Goal: Task Accomplishment & Management: Manage account settings

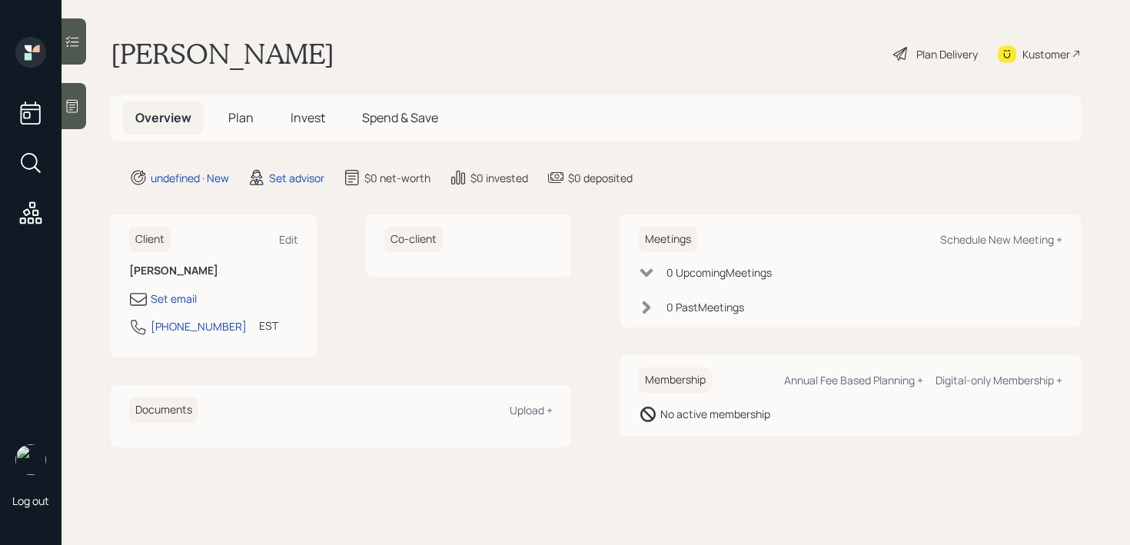
click at [77, 125] on div at bounding box center [74, 106] width 25 height 46
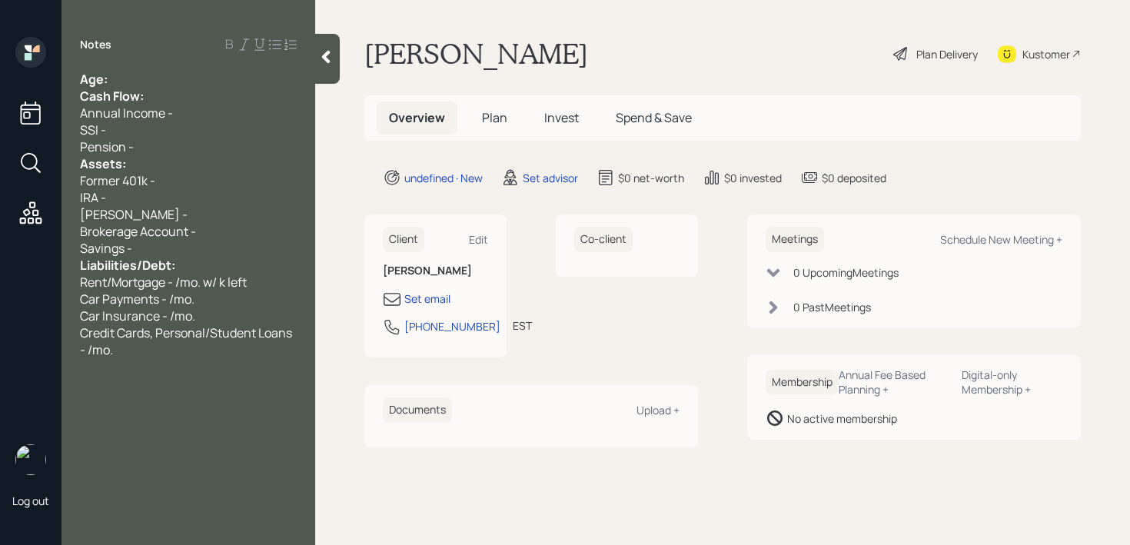
click at [188, 77] on div "Age:" at bounding box center [188, 79] width 217 height 17
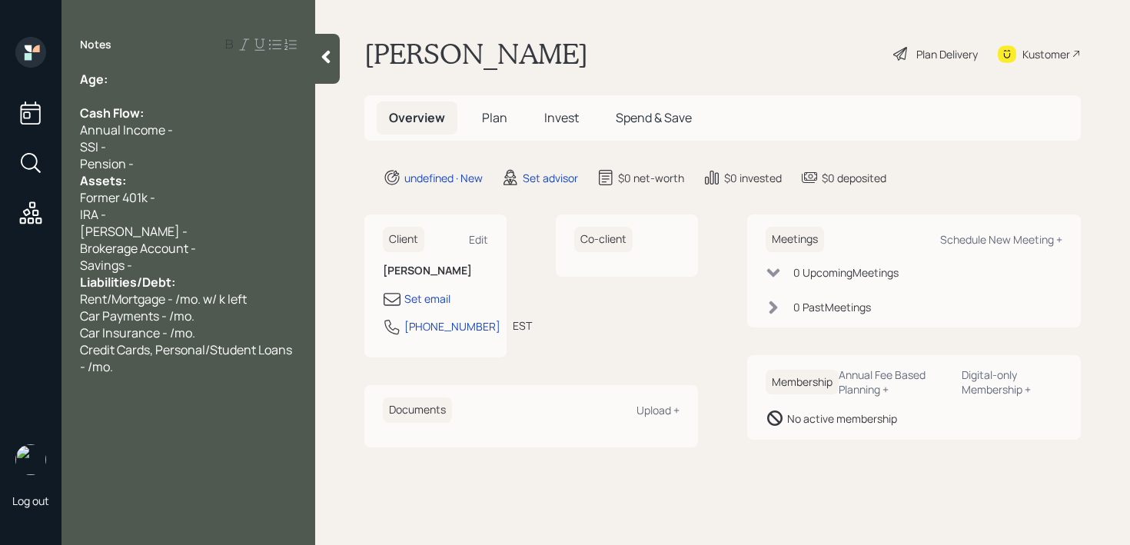
click at [178, 158] on div "Pension -" at bounding box center [188, 163] width 217 height 17
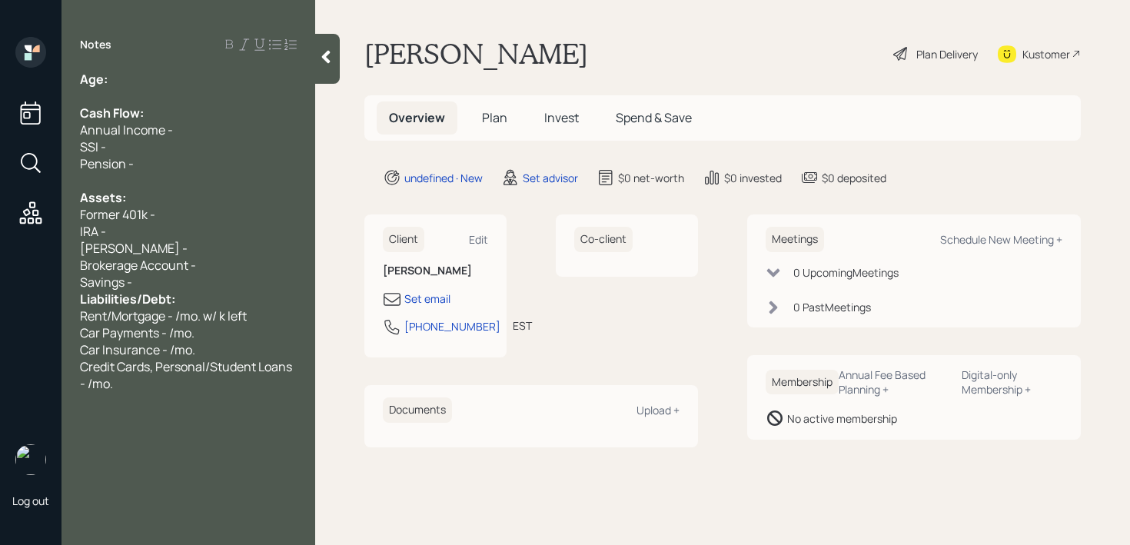
click at [188, 284] on div "Savings -" at bounding box center [188, 282] width 217 height 17
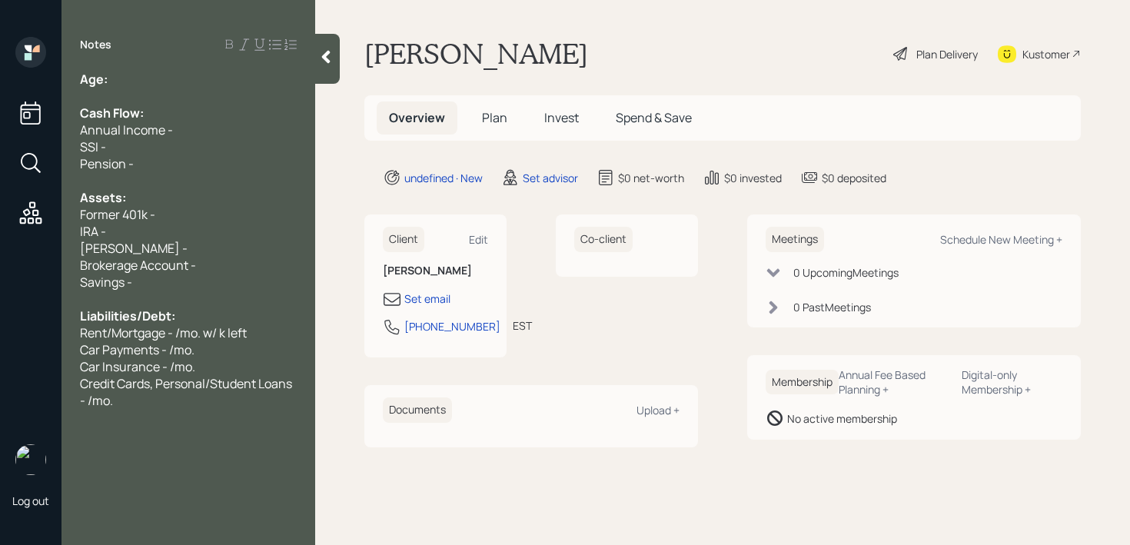
click at [155, 84] on div "Age:" at bounding box center [188, 79] width 217 height 17
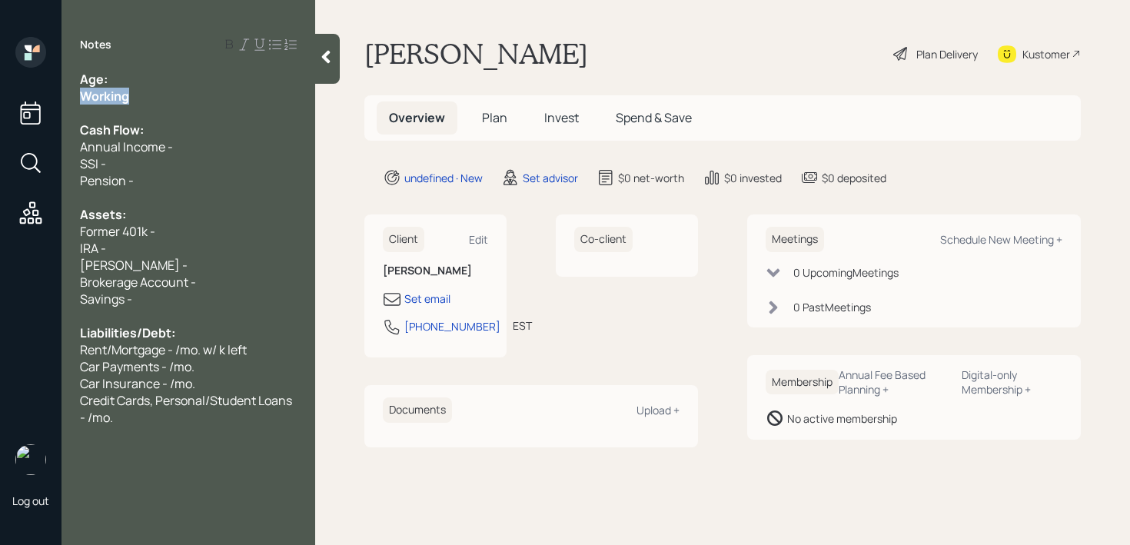
drag, startPoint x: 119, startPoint y: 98, endPoint x: 12, endPoint y: 98, distance: 107.7
click at [12, 98] on div "Log out Notes Age: Working Cash Flow: Annual Income - SSI - Pension - Assets: F…" at bounding box center [565, 272] width 1130 height 545
click at [140, 73] on div "Age:" at bounding box center [188, 79] width 217 height 17
drag, startPoint x: 131, startPoint y: 79, endPoint x: 113, endPoint y: 79, distance: 17.7
click at [113, 79] on div "Age: 60" at bounding box center [188, 79] width 217 height 17
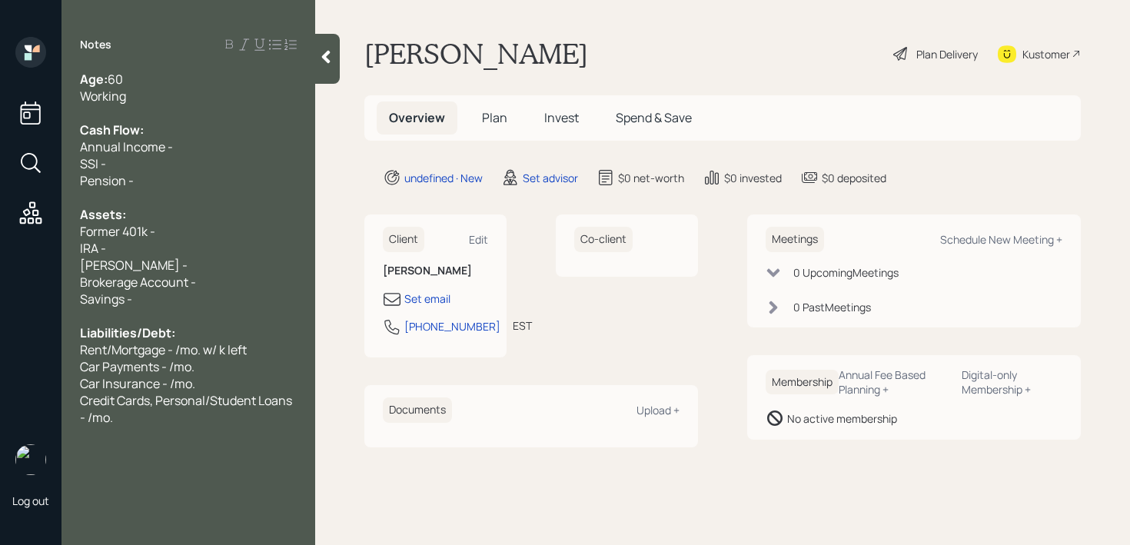
click at [168, 88] on div "Working" at bounding box center [188, 96] width 217 height 17
click at [1059, 51] on div "Kustomer" at bounding box center [1047, 54] width 48 height 16
click at [264, 424] on div "Credit Cards, Personal/Student Loans - /mo." at bounding box center [188, 409] width 217 height 34
drag, startPoint x: 187, startPoint y: 448, endPoint x: 0, endPoint y: 448, distance: 186.9
click at [0, 448] on div "Log out Notes Age: 60 Working and would like to retire at 65 Cash Flow: Annual …" at bounding box center [565, 272] width 1130 height 545
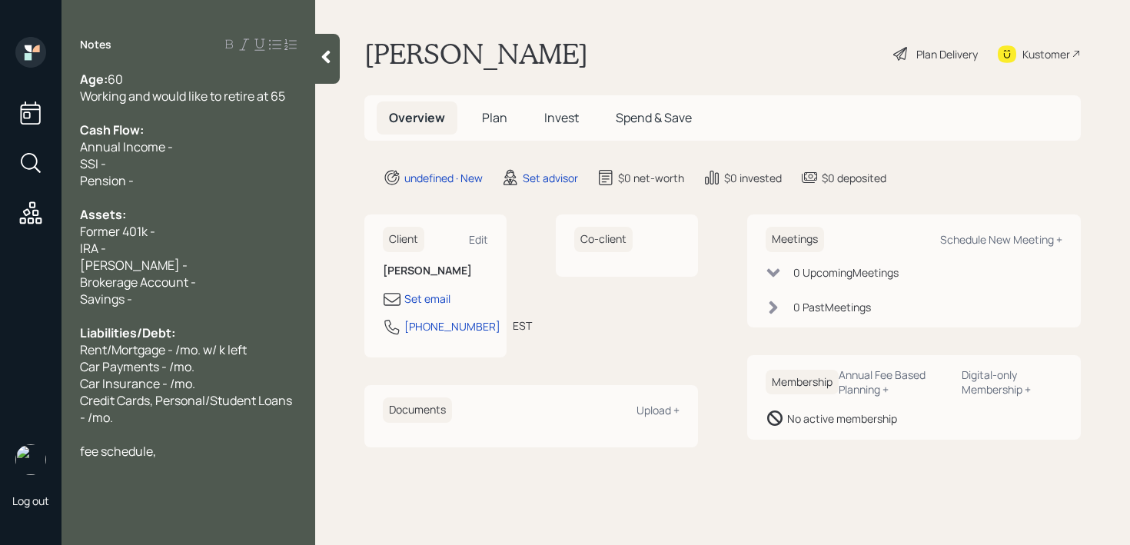
copy span "fee schedule,"
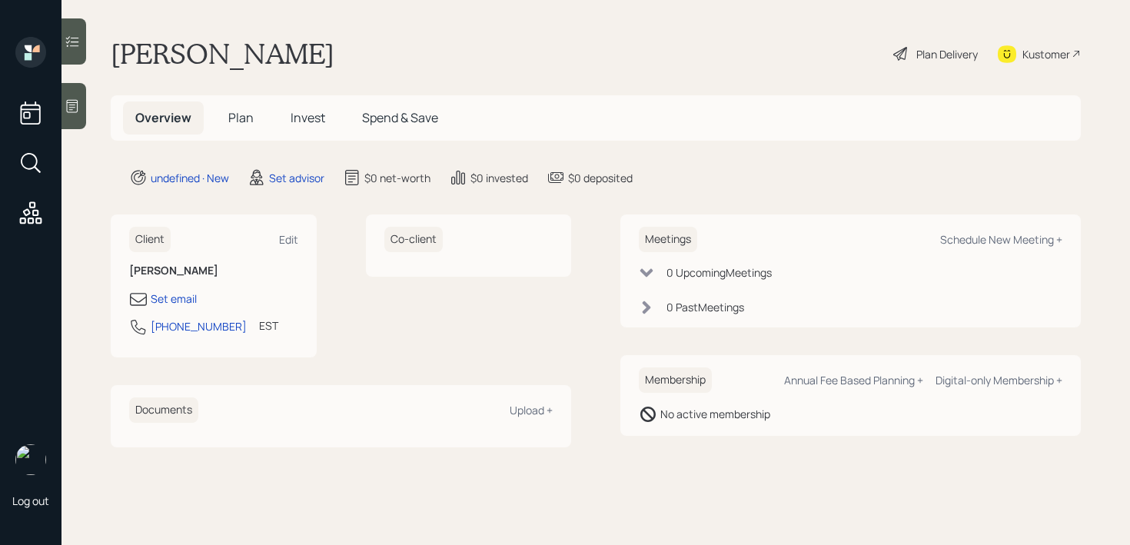
click at [73, 118] on div at bounding box center [74, 106] width 25 height 46
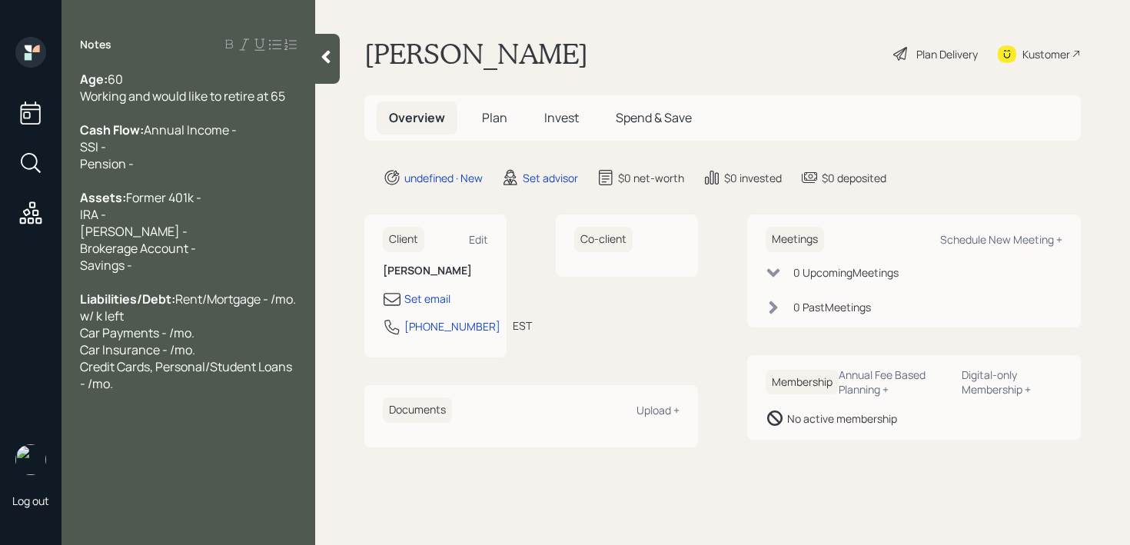
click at [191, 249] on div "Assets: Former 401k - IRA - [PERSON_NAME] - Brokerage Account - Savings -" at bounding box center [188, 231] width 217 height 85
click at [128, 391] on span "Rent/Mortgage - /mo. w/ k left Car Payments - /mo. Car Insurance - /mo. Credit …" at bounding box center [189, 342] width 218 height 102
click at [171, 274] on span "Former 401k - IRA - [PERSON_NAME] - Brokerage Account - Savings -" at bounding box center [141, 231] width 122 height 85
click at [185, 265] on div "Assets: Former 401k - IRA - [PERSON_NAME] - Brokerage Account - Savings -" at bounding box center [188, 231] width 217 height 85
click at [218, 142] on div "Cash Flow: Annual Income - SSI - Pension -" at bounding box center [188, 147] width 217 height 51
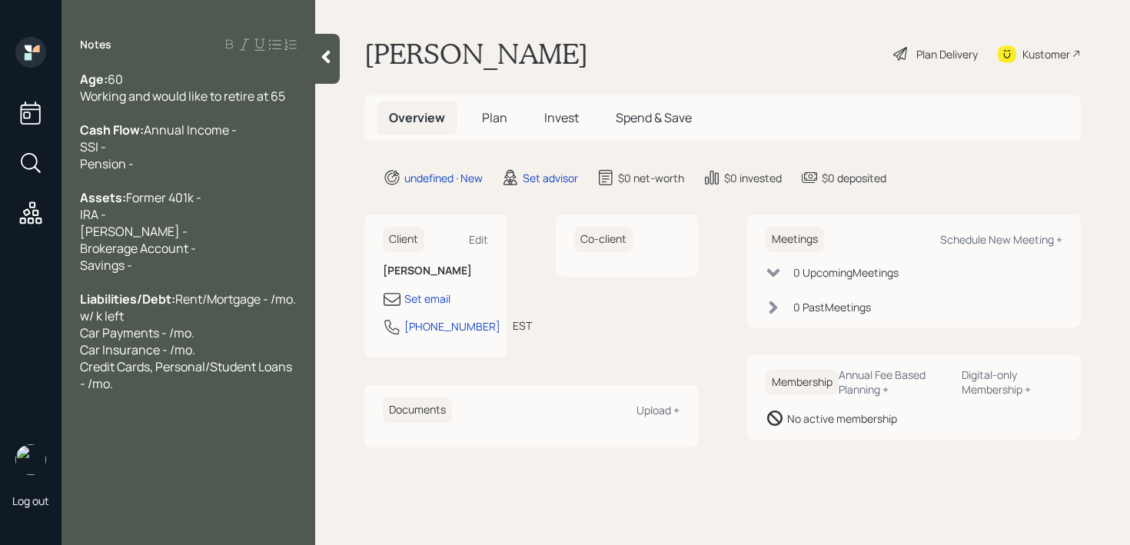
click at [218, 137] on div "Cash Flow: Annual Income - SSI - Pension -" at bounding box center [188, 147] width 217 height 51
click at [218, 147] on div "Cash Flow: Annual Income - SSI - Pension -" at bounding box center [188, 147] width 217 height 51
click at [215, 189] on div at bounding box center [188, 180] width 217 height 17
click at [198, 238] on div "Assets: Former 401k - IRA - [PERSON_NAME] - Brokerage Account - Savings -" at bounding box center [188, 231] width 217 height 85
click at [171, 75] on div "Age: [DEMOGRAPHIC_DATA] Working and would like to retire at 65" at bounding box center [188, 88] width 217 height 34
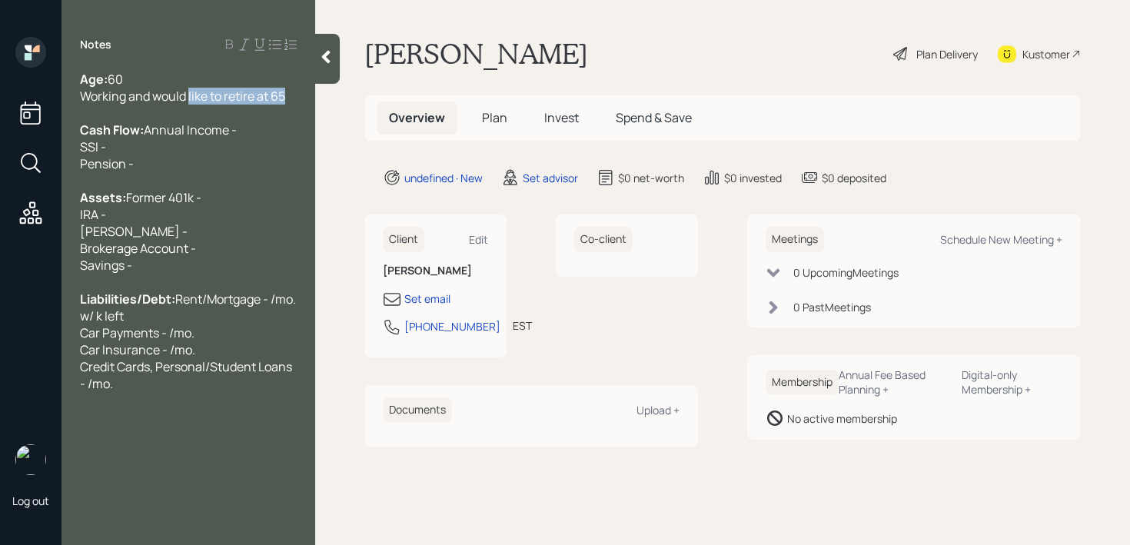
drag, startPoint x: 283, startPoint y: 94, endPoint x: 177, endPoint y: 95, distance: 106.1
click at [183, 95] on span "60 Working and would like to retire at 65" at bounding box center [182, 88] width 205 height 34
click at [160, 223] on div "Assets: Former 401k - IRA - [PERSON_NAME] - Brokerage Account - Savings -" at bounding box center [188, 231] width 217 height 85
drag, startPoint x: 68, startPoint y: 245, endPoint x: 33, endPoint y: 245, distance: 35.4
click at [34, 245] on div "Log out Notes Age: [DEMOGRAPHIC_DATA] Working and would like to retire at 65 Ca…" at bounding box center [565, 272] width 1130 height 545
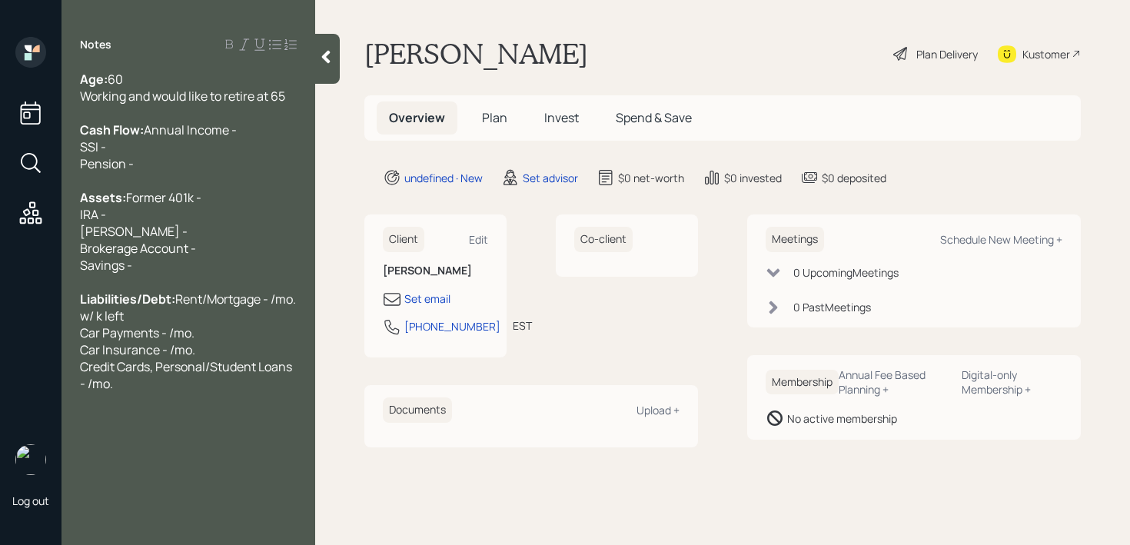
click at [189, 274] on div "Assets: Former 401k - IRA - [PERSON_NAME] - Brokerage Account - Savings -" at bounding box center [188, 231] width 217 height 85
click at [227, 270] on div "Assets: Former 401k - IRA - [PERSON_NAME] - Brokerage Account - Savings - k" at bounding box center [188, 231] width 217 height 85
click at [227, 274] on div "Assets: Former 401k - IRA - [PERSON_NAME] - Brokerage Account - Savings - k" at bounding box center [188, 231] width 217 height 85
click at [137, 274] on span "Former 401k - IRA - [PERSON_NAME] - Brokerage Account - k Savings - k" at bounding box center [142, 231] width 125 height 85
click at [207, 257] on div "Assets: Former 401k - IRA - [PERSON_NAME] - Brokerage Account - k Savings - 100k" at bounding box center [188, 231] width 217 height 85
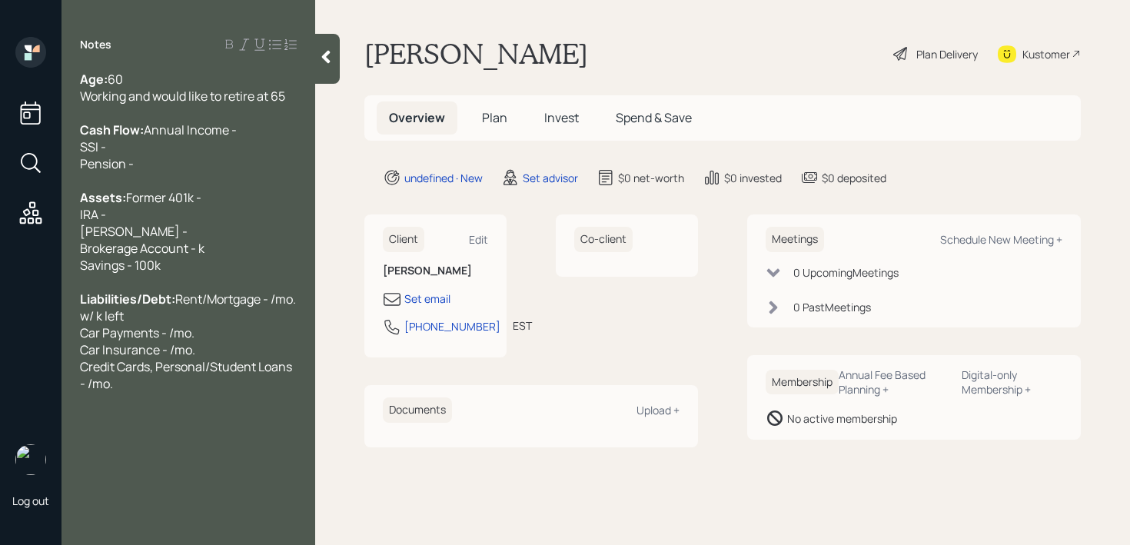
click at [207, 232] on div "Assets: Former 401k - IRA - [PERSON_NAME] - Brokerage Account - k Savings - 100k" at bounding box center [188, 231] width 217 height 85
click at [207, 241] on div "Assets: Former 401k - IRA - [PERSON_NAME] - Brokerage Account - k Savings - 100k" at bounding box center [188, 231] width 217 height 85
click at [132, 274] on span "Former 401k - IRA - ~200k [PERSON_NAME] - Brokerage Account - k Savings - 100k" at bounding box center [142, 231] width 125 height 85
click at [161, 248] on div "Assets: Former 401k - IRA - ~200k [PERSON_NAME] - Brokerage Account - k Savings…" at bounding box center [188, 231] width 217 height 85
click at [226, 274] on div "Assets: Former 401k - IRA - ~200k [PERSON_NAME] - Brokerage Account - k Savings…" at bounding box center [188, 231] width 217 height 85
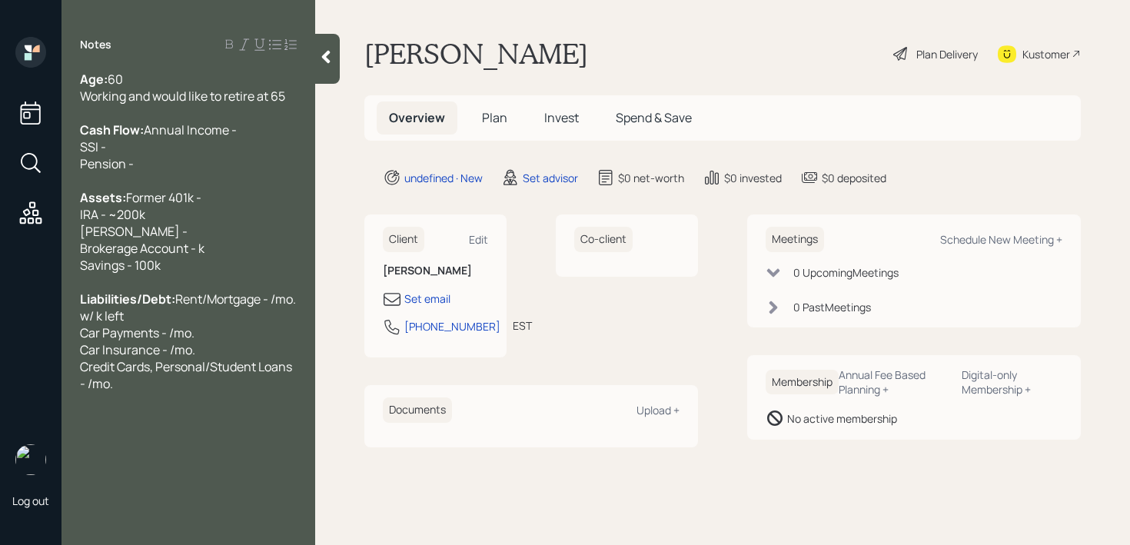
click at [224, 274] on div "Assets: Former 401k - IRA - ~200k [PERSON_NAME] - Brokerage Account - k Savings…" at bounding box center [188, 231] width 217 height 85
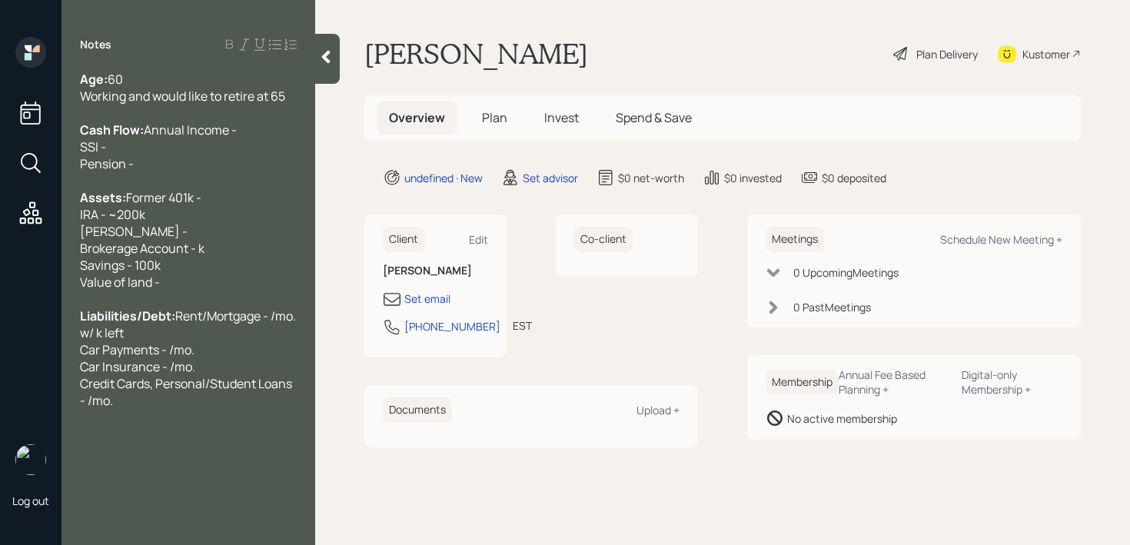
click at [83, 291] on span "Value of land -" at bounding box center [120, 282] width 80 height 17
drag, startPoint x: 260, startPoint y: 372, endPoint x: 0, endPoint y: 371, distance: 259.9
click at [0, 371] on div "Log out Notes Age: [DEMOGRAPHIC_DATA] Working and would like to retire at 65 Ca…" at bounding box center [565, 272] width 1130 height 545
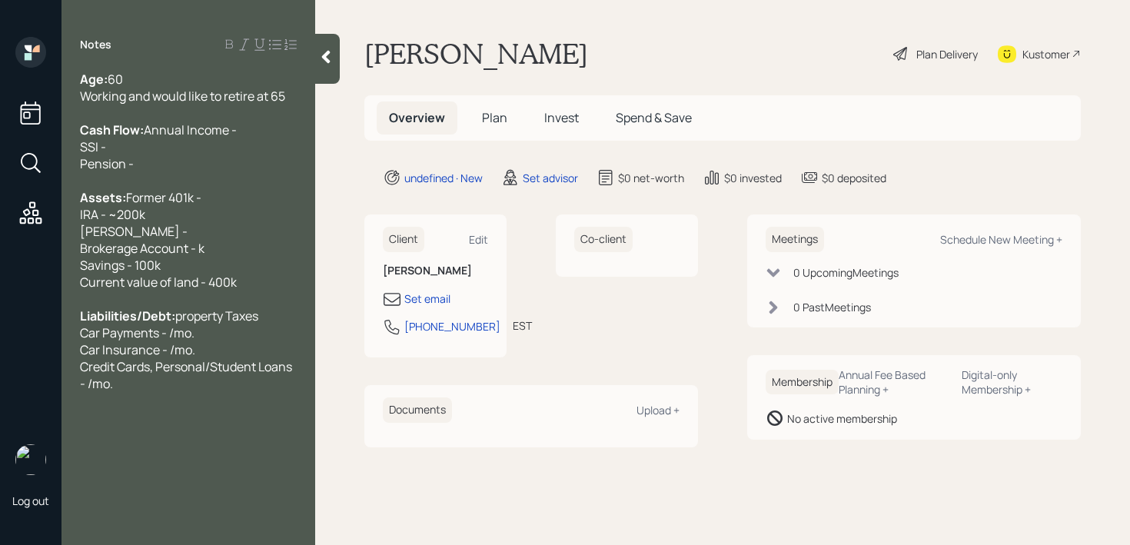
click at [82, 367] on span "property Taxes Car Payments - /mo. Car Insurance - /mo. Credit Cards, Personal/…" at bounding box center [187, 350] width 215 height 85
drag, startPoint x: 111, startPoint y: 424, endPoint x: 85, endPoint y: 421, distance: 25.7
click at [85, 409] on span "Property Taxes Car Payments - /mo. Car Insurance - /mo. Credit Cards, Personal/…" at bounding box center [187, 367] width 215 height 85
drag, startPoint x: 123, startPoint y: 446, endPoint x: 72, endPoint y: 421, distance: 57.1
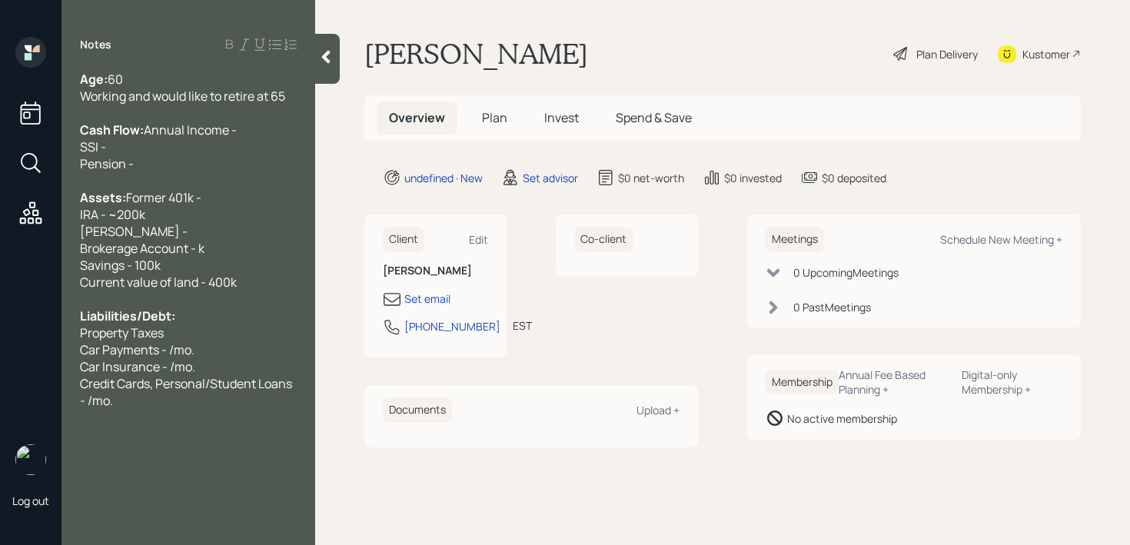
click at [72, 421] on div "Notes Age: [DEMOGRAPHIC_DATA] Working and would like to retire at 65 Cash Flow:…" at bounding box center [189, 282] width 254 height 490
drag, startPoint x: 112, startPoint y: 441, endPoint x: 75, endPoint y: 421, distance: 42.0
click at [75, 409] on div "Age: [DEMOGRAPHIC_DATA] Working and would like to retire at 65 Cash Flow: Annua…" at bounding box center [189, 240] width 254 height 338
click at [246, 370] on div "Property Taxes Car Payments - /mo. Car Insurance - /mo." at bounding box center [188, 350] width 217 height 51
click at [216, 383] on div "Home Insurance - /yr Car Payments - /mo. Car Insurance - /mo." at bounding box center [188, 366] width 217 height 51
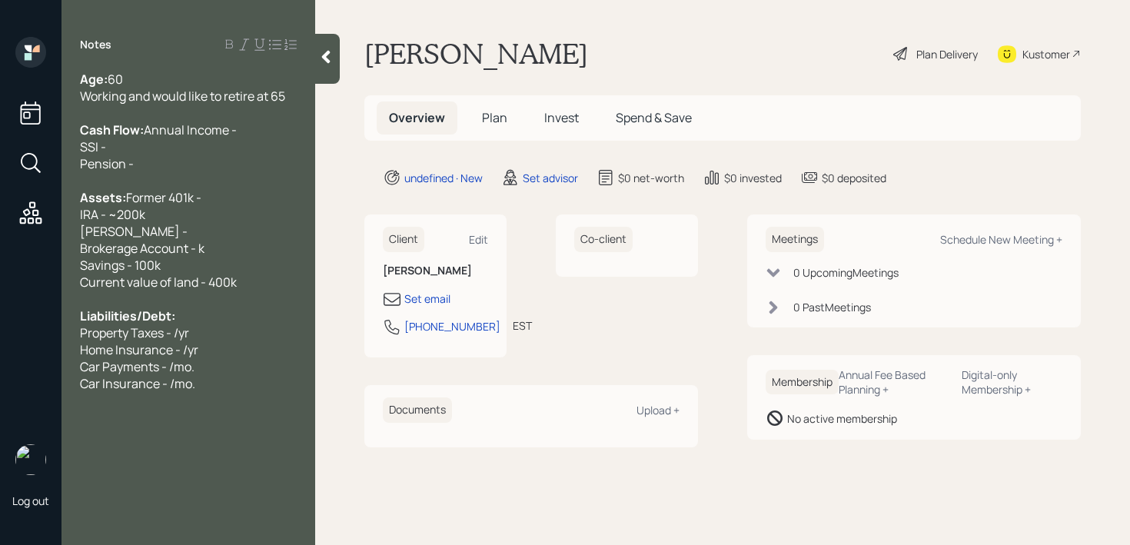
click at [216, 383] on div "Home Insurance - /yr Car Payments - /mo. Car Insurance - /mo." at bounding box center [188, 366] width 217 height 51
click at [226, 274] on div "Assets: Former 401k - IRA - ~200k [PERSON_NAME] - Brokerage Account - k Savings…" at bounding box center [188, 231] width 217 height 85
click at [209, 222] on div "Assets: Former 401k - IRA - ~200k [PERSON_NAME] - Brokerage Account - k Savings…" at bounding box center [188, 231] width 217 height 85
drag, startPoint x: 121, startPoint y: 233, endPoint x: 0, endPoint y: 233, distance: 120.7
click at [0, 233] on div "Log out Notes Age: [DEMOGRAPHIC_DATA] Working and would like to retire at 65 Ca…" at bounding box center [565, 272] width 1130 height 545
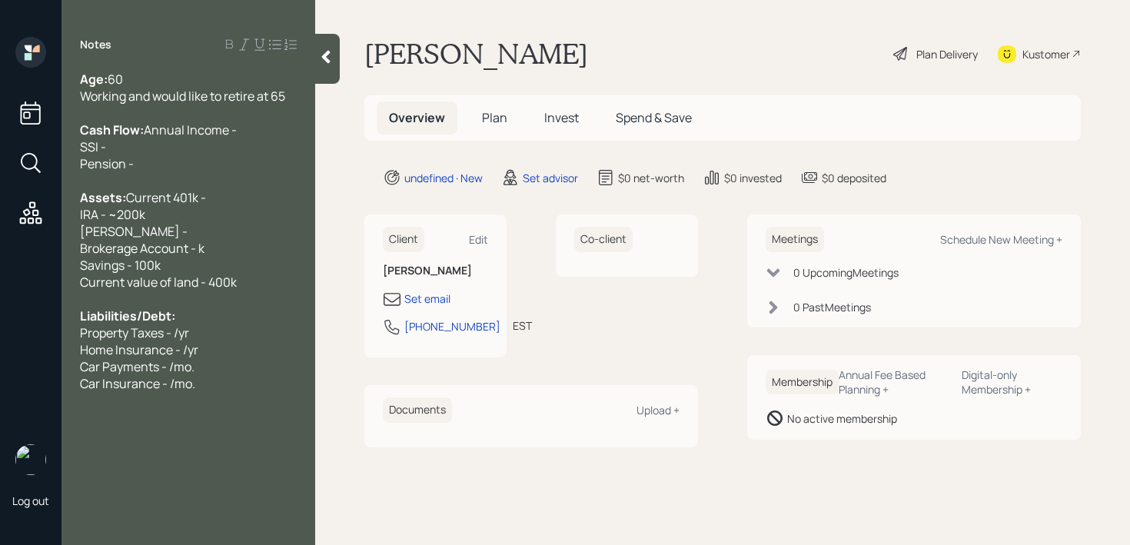
click at [181, 226] on div "Assets: Current 401k - IRA - ~200k [PERSON_NAME] - Brokerage Account - k Saving…" at bounding box center [188, 231] width 217 height 85
click at [185, 261] on div "Assets: Current 401k - IRA - ~200k [PERSON_NAME] - Brokerage Account - k Saving…" at bounding box center [188, 231] width 217 height 85
drag, startPoint x: 185, startPoint y: 269, endPoint x: 0, endPoint y: 269, distance: 184.6
click at [0, 269] on div "Log out Notes Age: [DEMOGRAPHIC_DATA] Working and would like to retire at 65 Ca…" at bounding box center [565, 272] width 1130 height 545
click at [188, 239] on div "Assets: Current 401k - IRA - ~200k Brokerage Account - k Savings - 100k" at bounding box center [188, 223] width 217 height 68
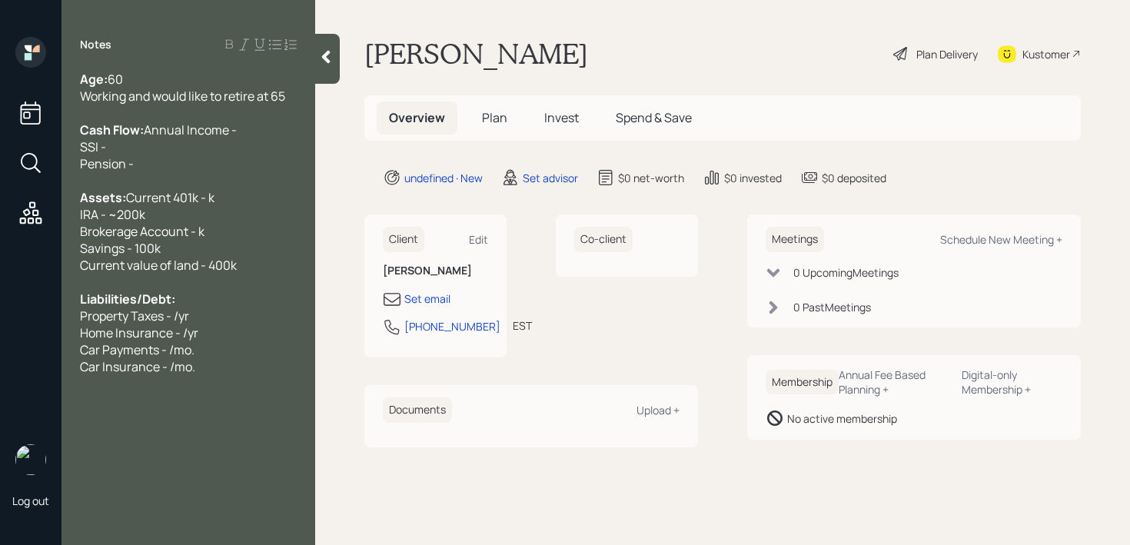
click at [201, 154] on div "Cash Flow: Annual Income - SSI - Pension -" at bounding box center [188, 147] width 217 height 51
click at [274, 375] on div "Home Insurance - /yr Car Payments - /mo. Car Insurance - /mo." at bounding box center [188, 350] width 217 height 51
click at [160, 460] on span "Asked for my linkedin and didn't want to speak until he found me" at bounding box center [184, 443] width 209 height 34
click at [195, 460] on span "Asked for my Linkedin and didn't want to speak until he found me" at bounding box center [186, 443] width 212 height 34
click at [223, 392] on div at bounding box center [188, 383] width 217 height 17
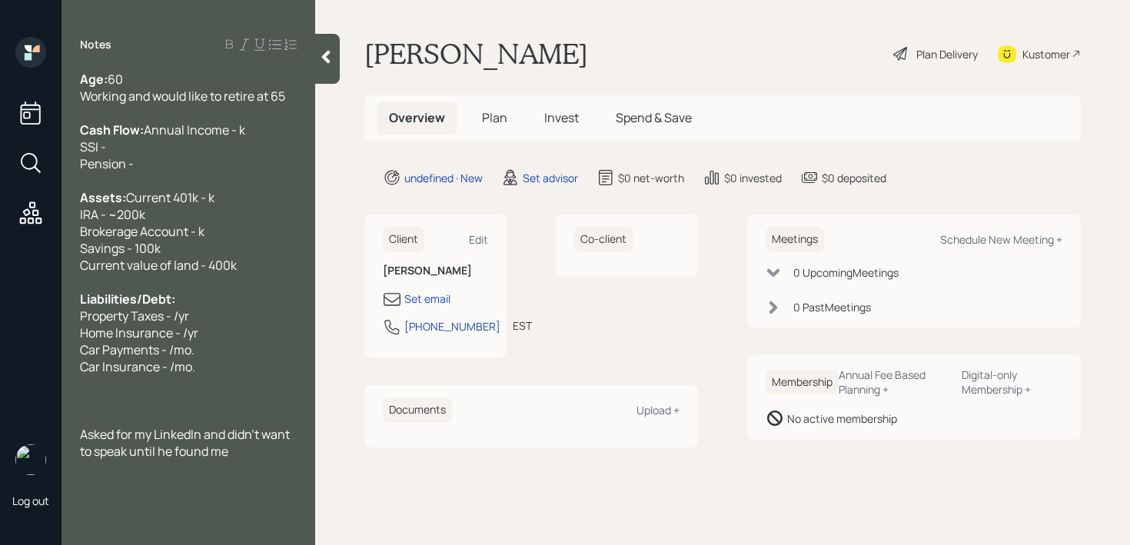
click at [229, 375] on div "Home Insurance - /yr Car Payments - /mo. Car Insurance - /mo." at bounding box center [188, 350] width 217 height 51
click at [205, 257] on div "Assets: Current 401k - k IRA - ~200k Brokerage Account - k Savings - 100k" at bounding box center [188, 223] width 217 height 68
drag, startPoint x: 225, startPoint y: 265, endPoint x: 0, endPoint y: 265, distance: 225.3
click at [0, 265] on div "Log out Notes Age: [DEMOGRAPHIC_DATA] Working and would like to retire at 65 Ca…" at bounding box center [565, 272] width 1130 height 545
click at [141, 235] on span "Current 401k - k IRA - ~200k Brokerage Account - k Savings - 100k" at bounding box center [147, 223] width 135 height 68
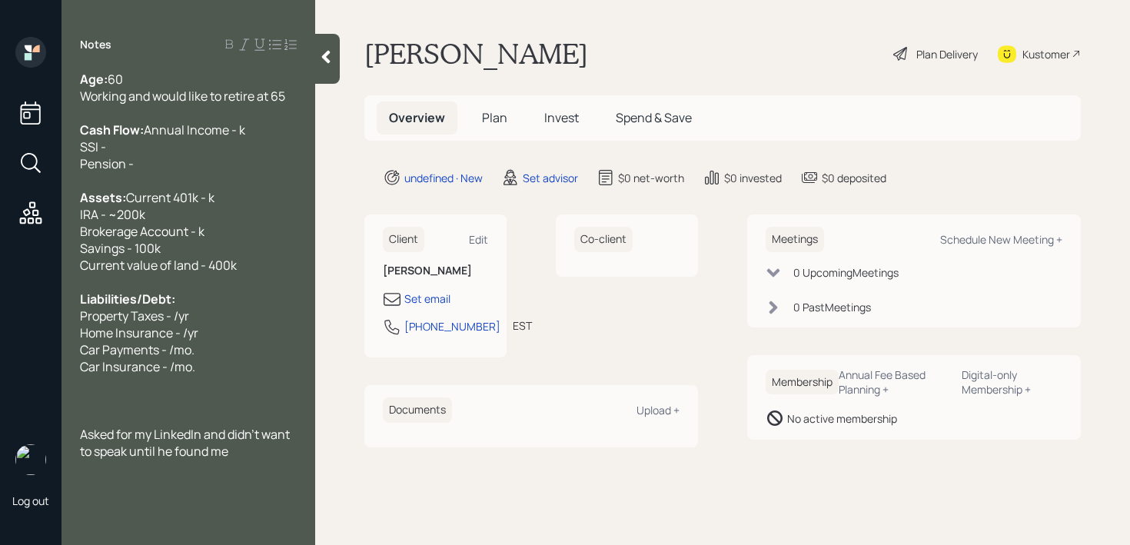
click at [159, 240] on div "Assets: Current 401k - k IRA - ~200k Brokerage Account - k Savings - 100k" at bounding box center [188, 223] width 217 height 68
click at [161, 231] on span "Current 401k - k IRA - ~200k Brokerage Account - k Savings - 100k" at bounding box center [147, 223] width 135 height 68
drag, startPoint x: 176, startPoint y: 146, endPoint x: 381, endPoint y: 33, distance: 234.4
click at [176, 146] on span "Annual Income - k SSI - Pension -" at bounding box center [162, 147] width 165 height 51
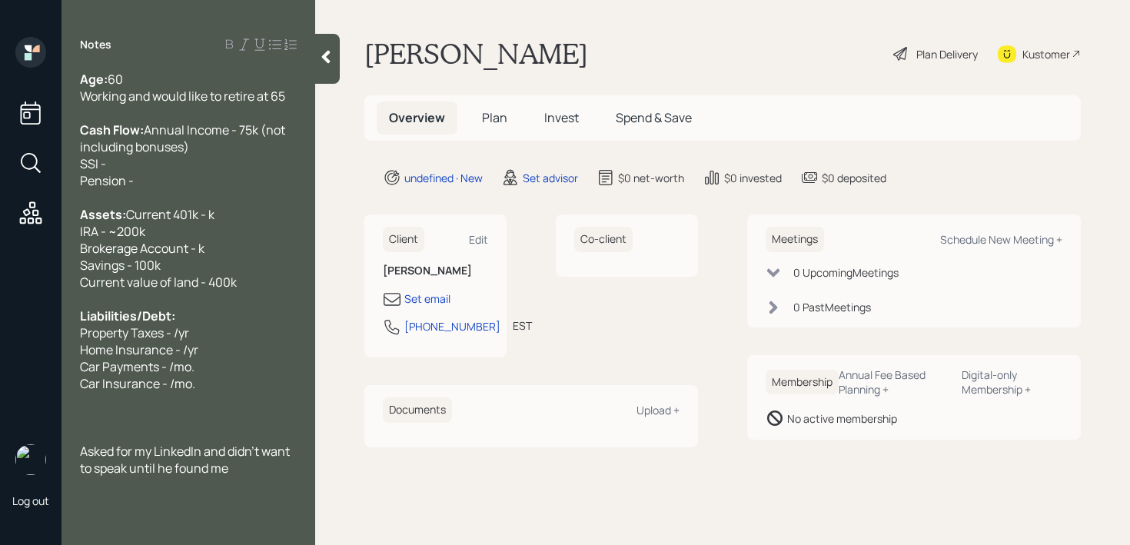
click at [194, 189] on div "Cash Flow: Annual Income - 75k (not including bonuses) SSI - Pension -" at bounding box center [188, 156] width 217 height 68
drag, startPoint x: 194, startPoint y: 198, endPoint x: 25, endPoint y: 198, distance: 169.2
click at [25, 198] on div "Log out Notes Age: [DEMOGRAPHIC_DATA] Working and would like to retire at 65 Ca…" at bounding box center [565, 272] width 1130 height 545
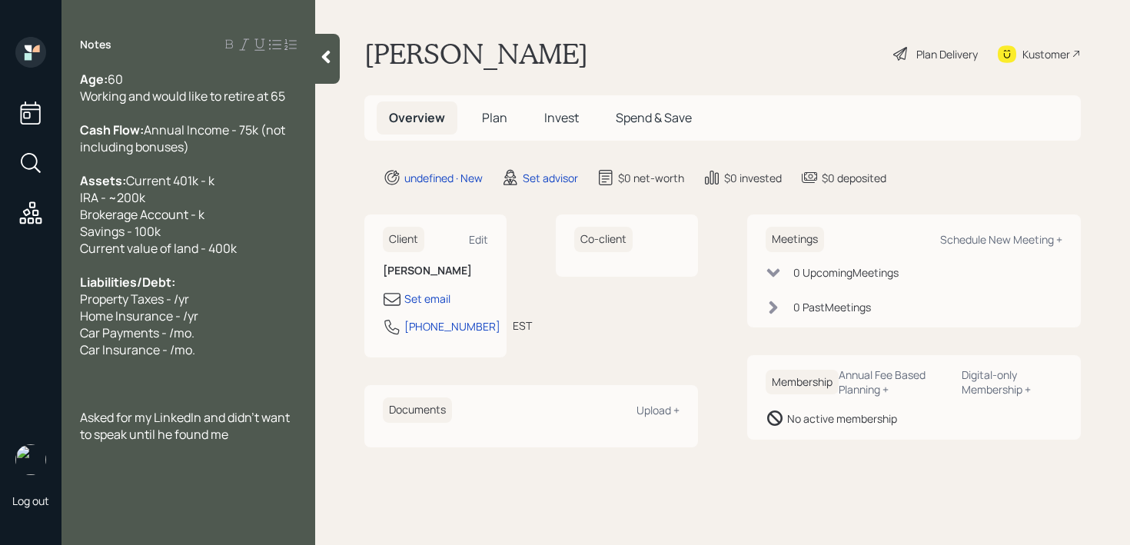
click at [247, 443] on div "Asked for my LinkedIn and didn't want to speak until he found me" at bounding box center [188, 426] width 217 height 34
click at [185, 214] on div "Assets: Current 401k - k IRA - ~200k Brokerage Account - k Savings - 100k" at bounding box center [188, 206] width 217 height 68
drag, startPoint x: 171, startPoint y: 329, endPoint x: 233, endPoint y: 316, distance: 62.9
click at [173, 308] on span "Property Taxes - /yr" at bounding box center [134, 299] width 109 height 17
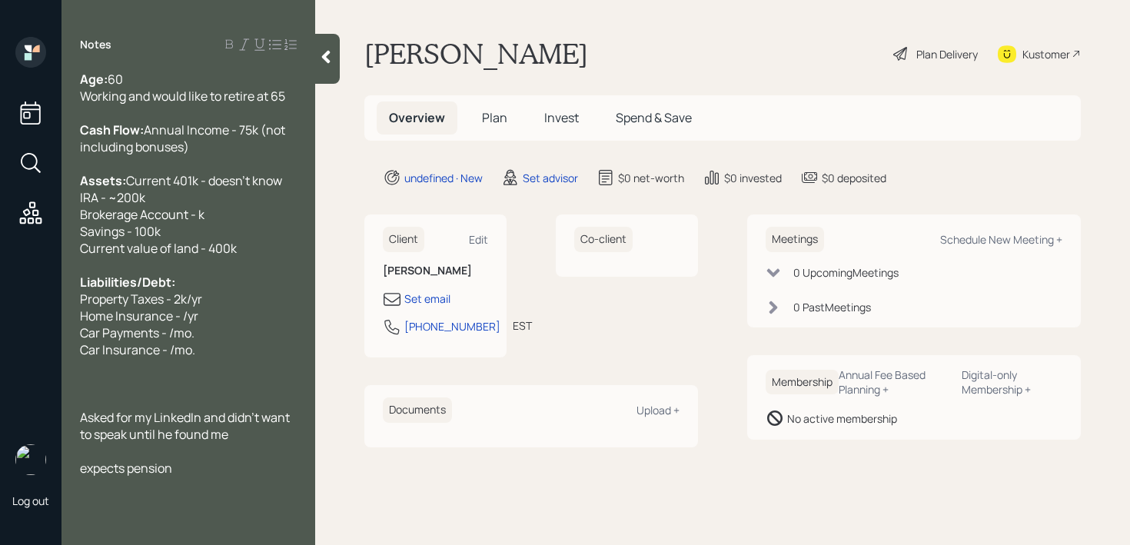
click at [165, 308] on span "Property Taxes - 2k/yr" at bounding box center [141, 299] width 122 height 17
click at [249, 308] on span "Property Taxes & Insurance - 2k/yr" at bounding box center [176, 299] width 192 height 17
drag, startPoint x: 225, startPoint y: 358, endPoint x: 0, endPoint y: 358, distance: 224.5
click at [0, 358] on div "Log out Notes Age: [DEMOGRAPHIC_DATA] Working and would like to retire at 65 Ca…" at bounding box center [565, 272] width 1130 height 545
click at [264, 358] on div "Home Insurance - /yr Car Payments - /mo. Car Insurance - /mo." at bounding box center [188, 333] width 217 height 51
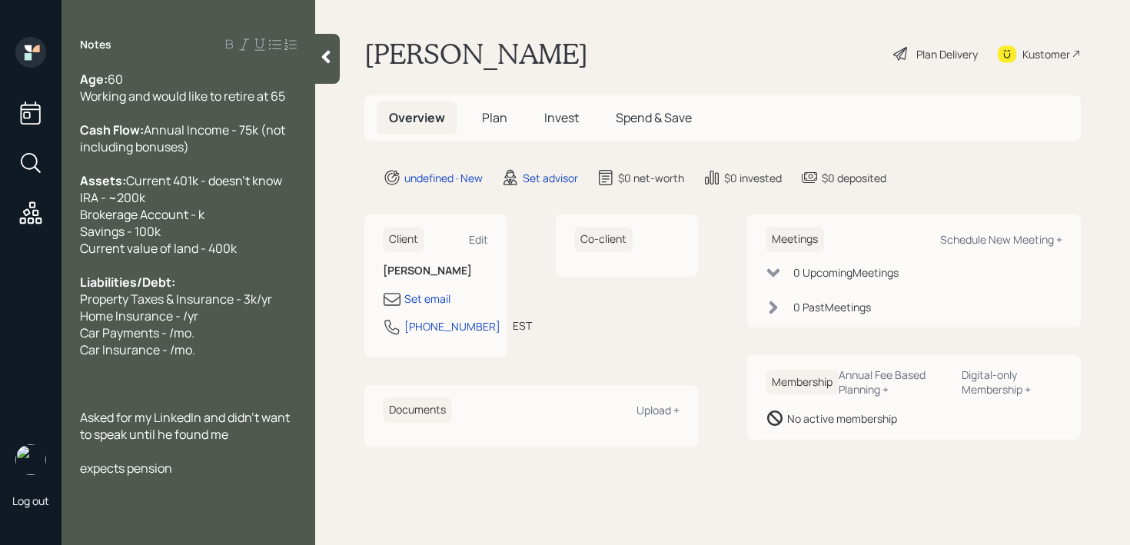
drag, startPoint x: 218, startPoint y: 345, endPoint x: 18, endPoint y: 345, distance: 200.7
click at [18, 345] on div "Log out Notes Age: [DEMOGRAPHIC_DATA] Working and would like to retire at 65 Ca…" at bounding box center [565, 272] width 1130 height 545
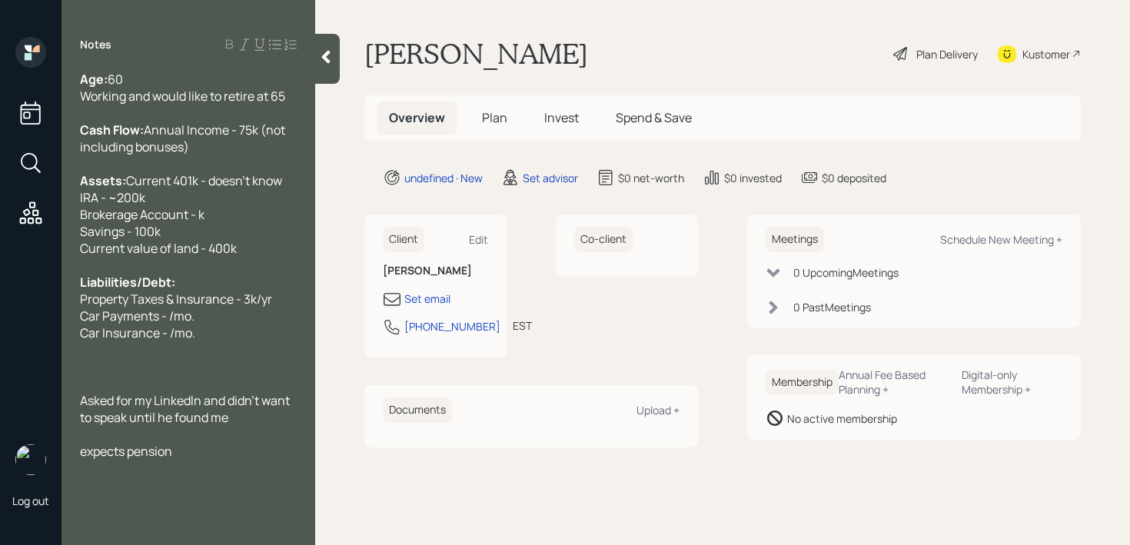
scroll to position [0, 0]
drag, startPoint x: 206, startPoint y: 368, endPoint x: 0, endPoint y: 368, distance: 206.1
click at [0, 368] on div "Log out Notes Age: [DEMOGRAPHIC_DATA] Working and would like to retire at 65 Ca…" at bounding box center [565, 272] width 1130 height 545
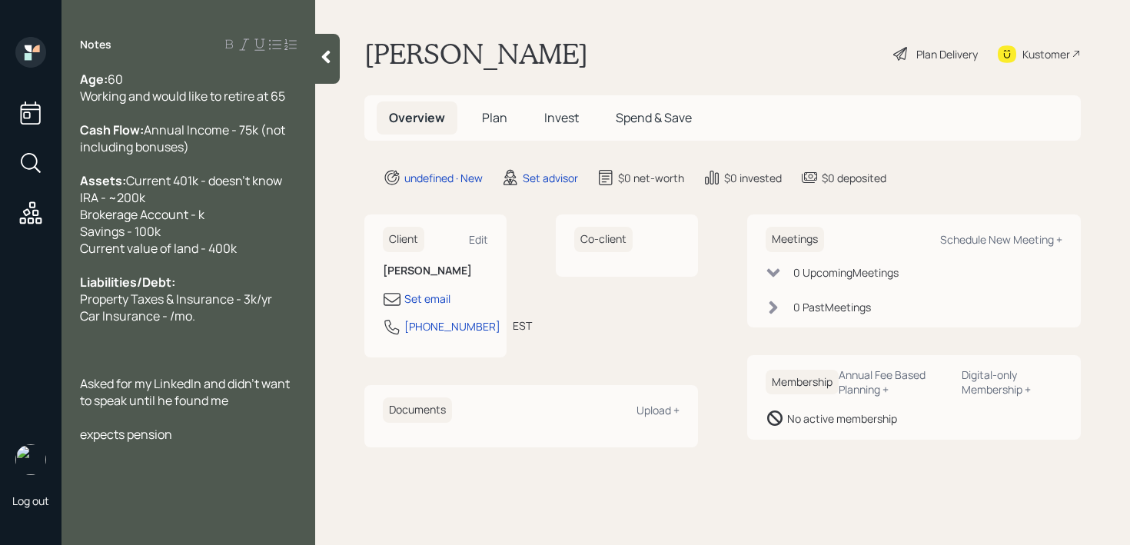
click at [170, 325] on span "Property Taxes & Insurance - 3k/yr Car Insurance - /mo." at bounding box center [176, 308] width 192 height 34
click at [183, 240] on div "Assets: Current 401k - doesn't know IRA - ~200k Brokerage Account - k Savings -…" at bounding box center [188, 206] width 217 height 68
click at [185, 257] on span "Current value of land - 400k" at bounding box center [158, 248] width 157 height 17
click at [192, 325] on span "Property Taxes & Insurance - 3k/yr Car Insurance - 1k/yr" at bounding box center [176, 308] width 192 height 34
click at [199, 325] on div "Property Taxes & Insurance - 3k/yr Car Insurance - 1k/yr" at bounding box center [188, 308] width 217 height 34
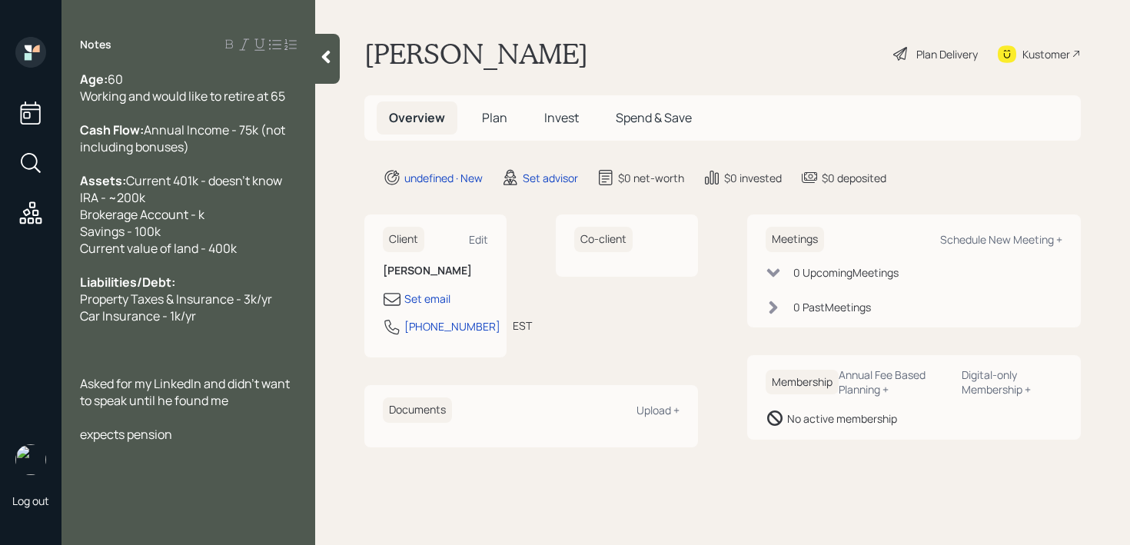
click at [201, 155] on div "Cash Flow: Annual Income - 75k (not including bonuses)" at bounding box center [188, 139] width 217 height 34
click at [295, 92] on div "Age: [DEMOGRAPHIC_DATA] Working and would like to retire at 65" at bounding box center [188, 88] width 217 height 34
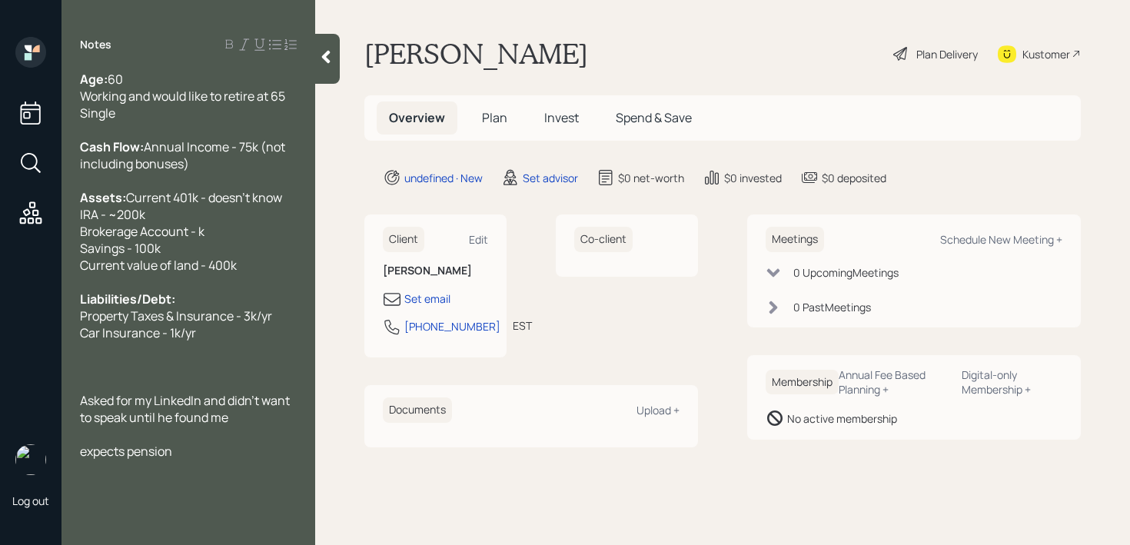
click at [334, 55] on div at bounding box center [327, 59] width 25 height 50
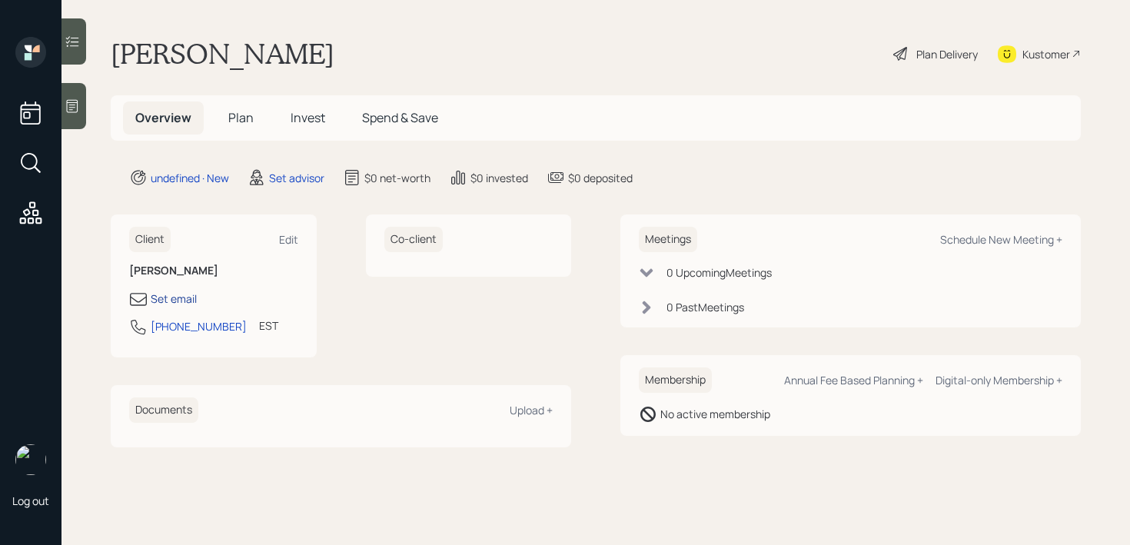
click at [178, 291] on div "Set email" at bounding box center [174, 299] width 46 height 16
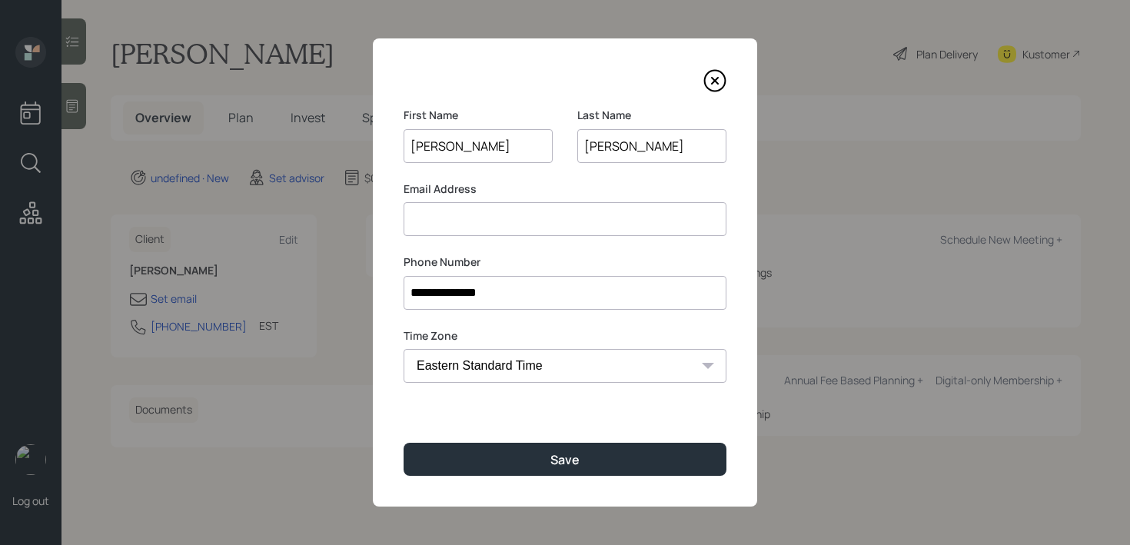
click at [488, 225] on input at bounding box center [565, 219] width 323 height 34
type input "[PERSON_NAME]"
drag, startPoint x: 478, startPoint y: 224, endPoint x: 714, endPoint y: 203, distance: 237.0
click at [478, 224] on input "[EMAIL_ADDRESS][DOMAIN_NAME]" at bounding box center [565, 219] width 323 height 34
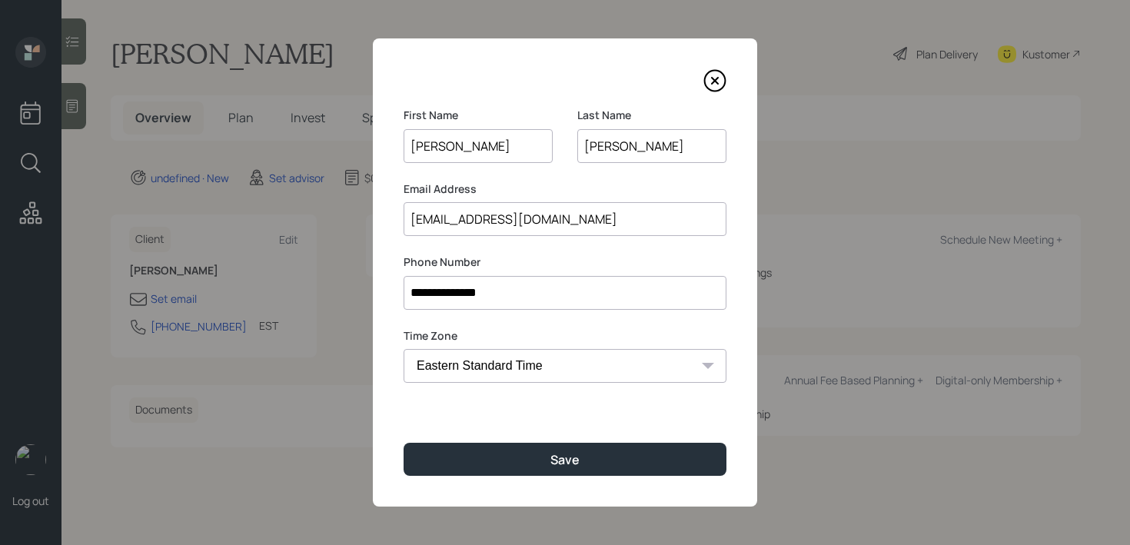
type input "[EMAIL_ADDRESS][DOMAIN_NAME]"
click at [548, 221] on input "[EMAIL_ADDRESS][DOMAIN_NAME]" at bounding box center [565, 219] width 323 height 34
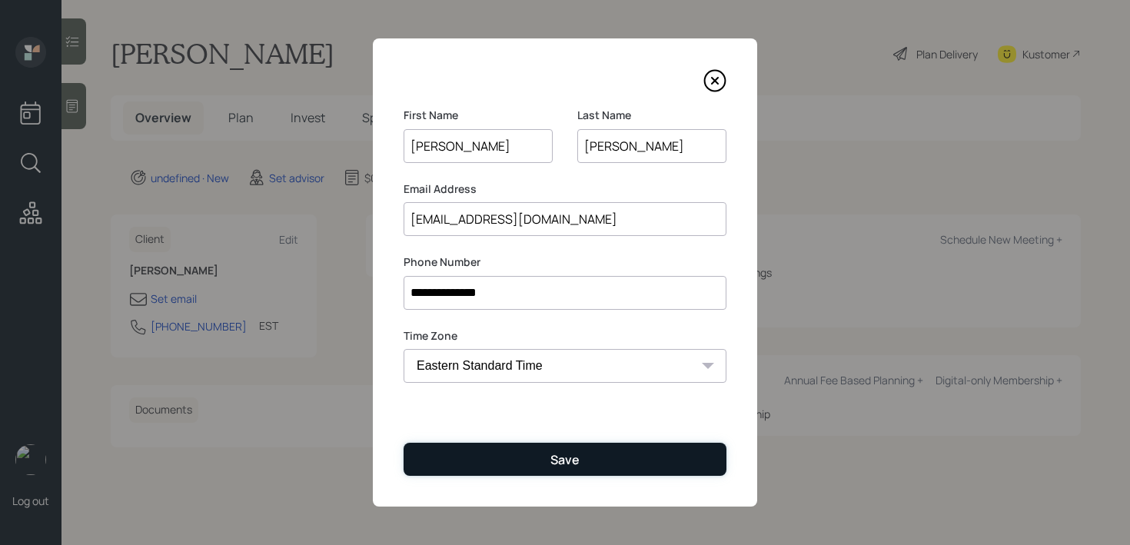
click at [599, 463] on button "Save" at bounding box center [565, 459] width 323 height 33
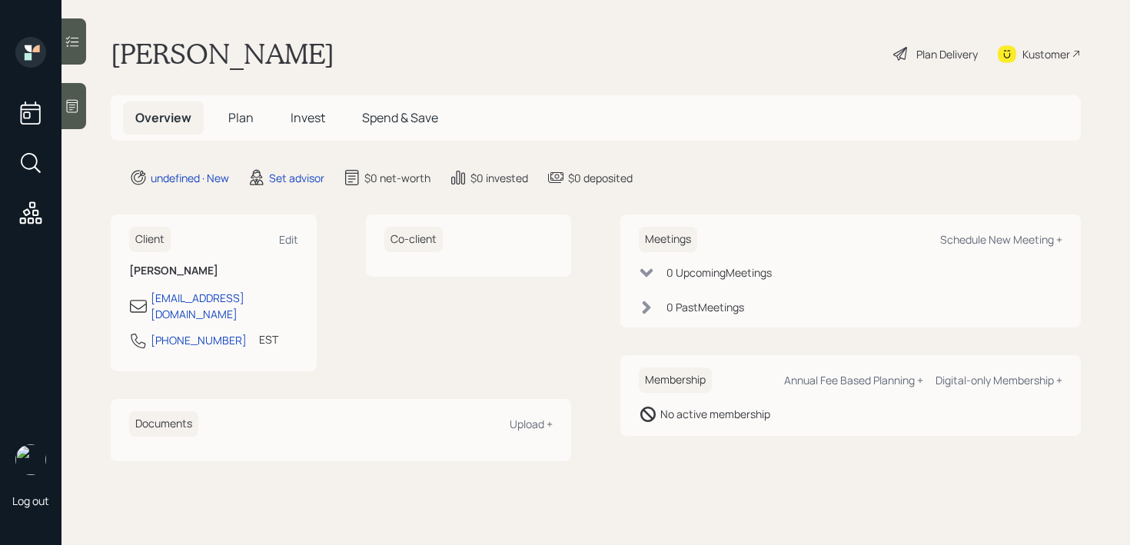
click at [29, 147] on div at bounding box center [31, 164] width 28 height 131
click at [978, 235] on div "Schedule New Meeting +" at bounding box center [1001, 239] width 122 height 15
select select "round-[PERSON_NAME]"
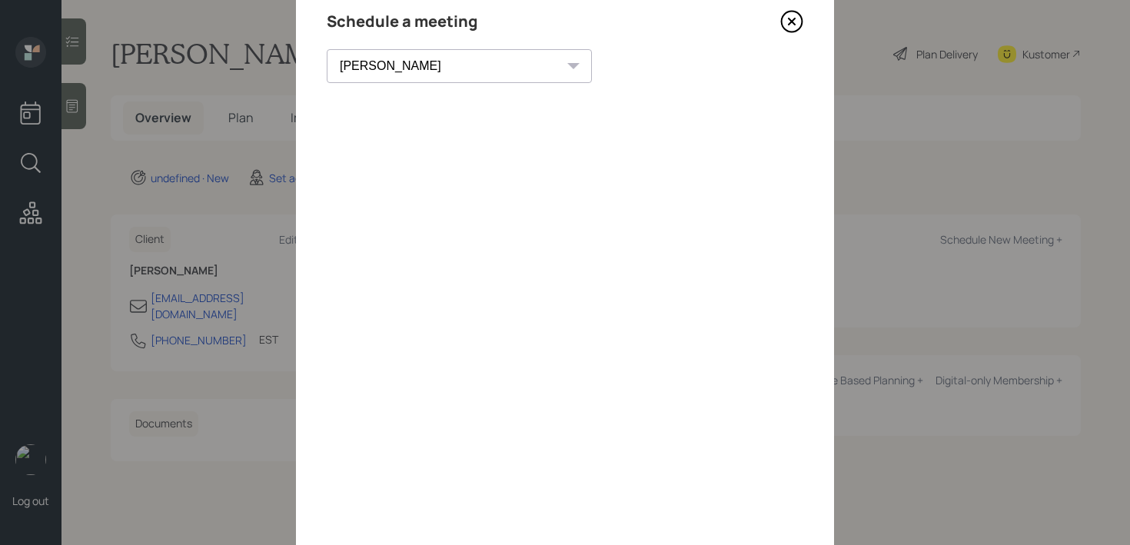
scroll to position [38, 0]
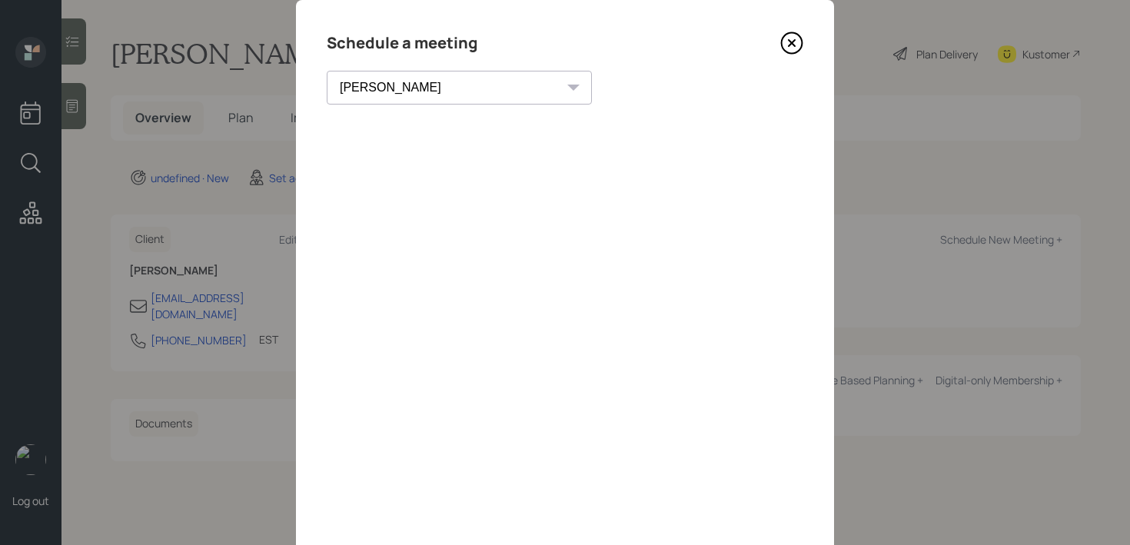
click at [791, 47] on icon at bounding box center [792, 43] width 23 height 23
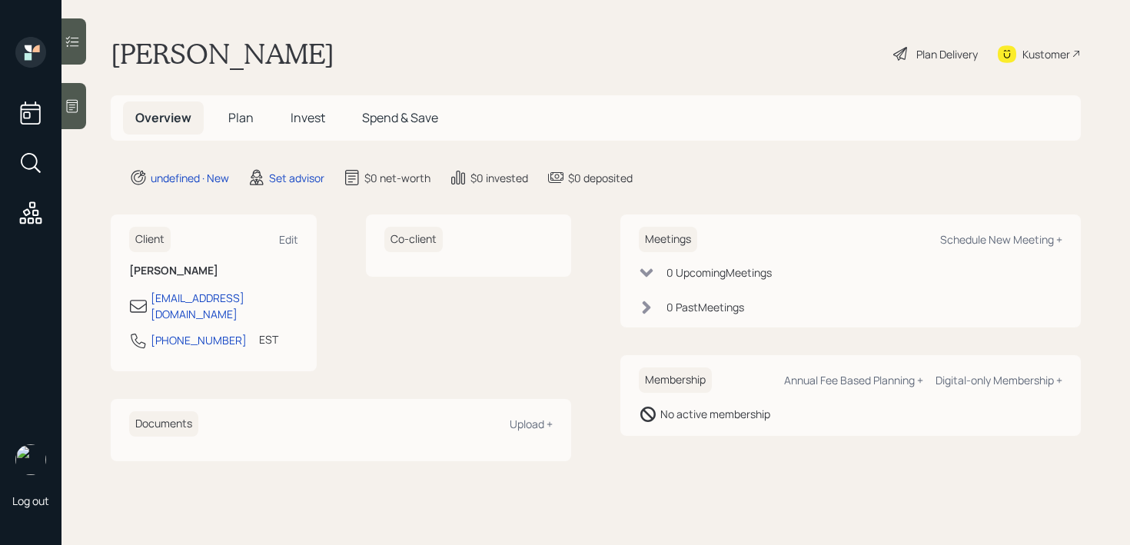
click at [77, 92] on div at bounding box center [74, 106] width 25 height 46
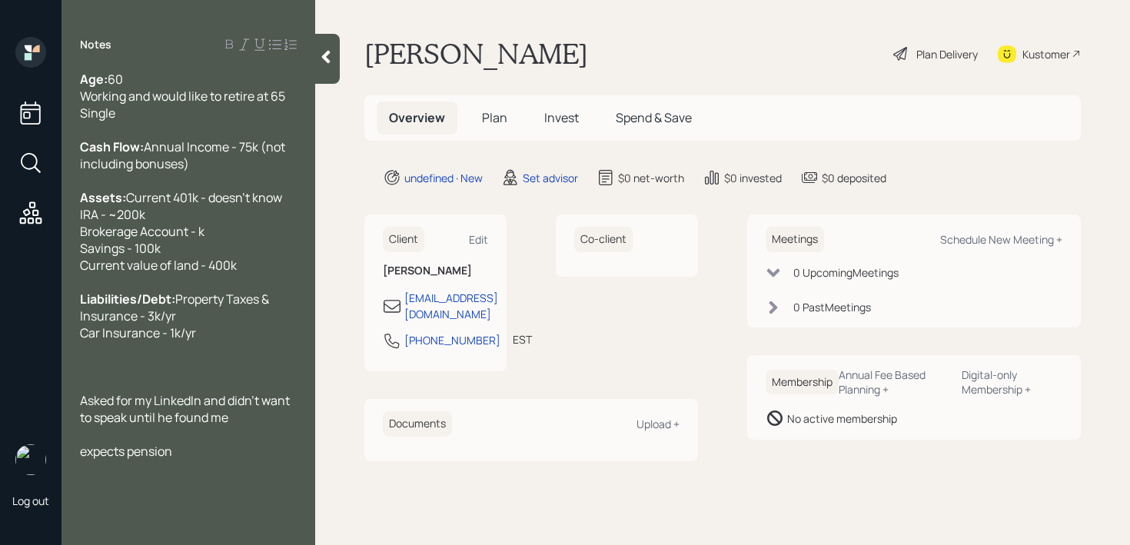
click at [1018, 48] on div "Kustomer" at bounding box center [1039, 54] width 83 height 34
click at [212, 443] on div at bounding box center [188, 434] width 217 height 17
click at [211, 460] on div "expects pension" at bounding box center [188, 451] width 217 height 17
click at [249, 426] on div "Asked for my LinkedIn and didn't want to speak until he found me" at bounding box center [188, 409] width 217 height 34
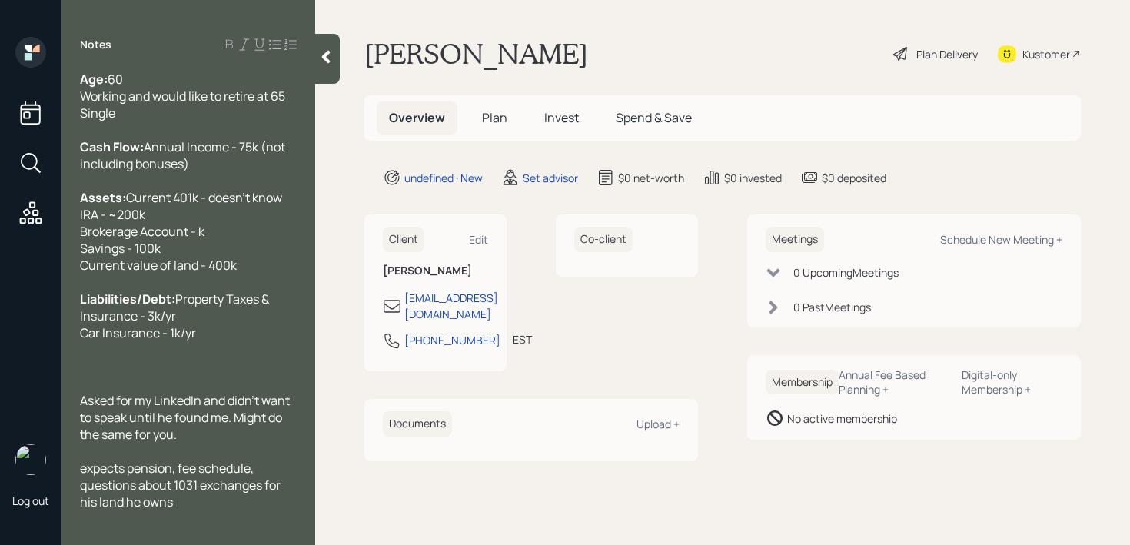
click at [92, 501] on span "expects pension, fee schedule, questions about 1031 exchanges for his land he o…" at bounding box center [181, 485] width 203 height 51
drag, startPoint x: 177, startPoint y: 483, endPoint x: 32, endPoint y: 483, distance: 145.3
click at [32, 483] on div "Log out Notes Age: [DEMOGRAPHIC_DATA] Working and would like to retire at 65 Si…" at bounding box center [565, 272] width 1130 height 545
copy span "Expects pension,"
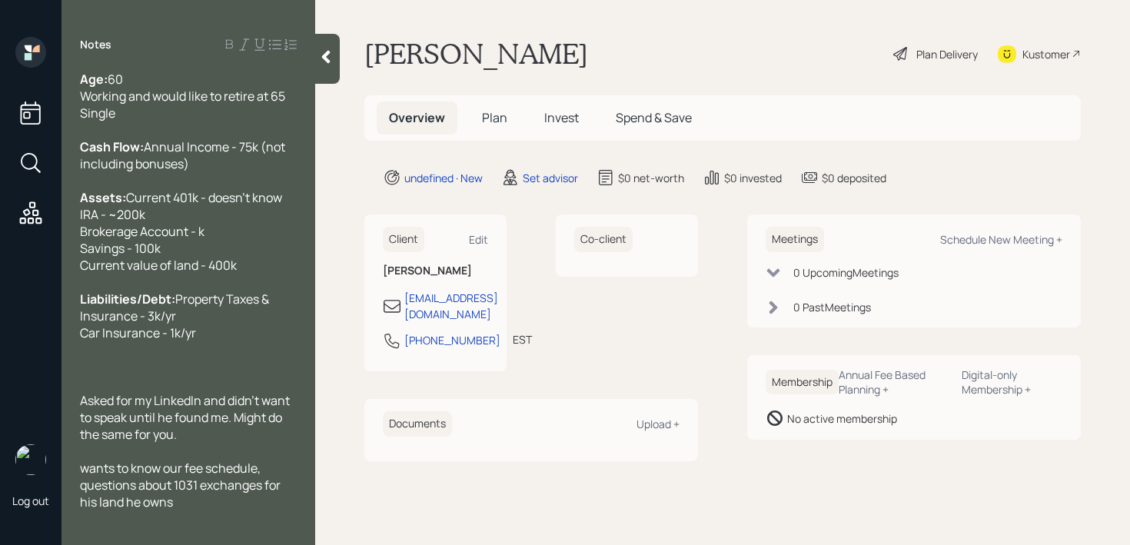
click at [280, 491] on div "wants to know our fee schedule, questions about 1031 exchanges for his land he …" at bounding box center [188, 485] width 217 height 51
click at [240, 511] on div "wants to know our fee schedule and has questions about 1031 exchanges for his l…" at bounding box center [188, 485] width 217 height 51
click at [133, 393] on span "Asked for my LinkedIn and didn't want to speak until he found me. Might do the …" at bounding box center [186, 416] width 212 height 51
click at [131, 373] on div at bounding box center [188, 366] width 217 height 17
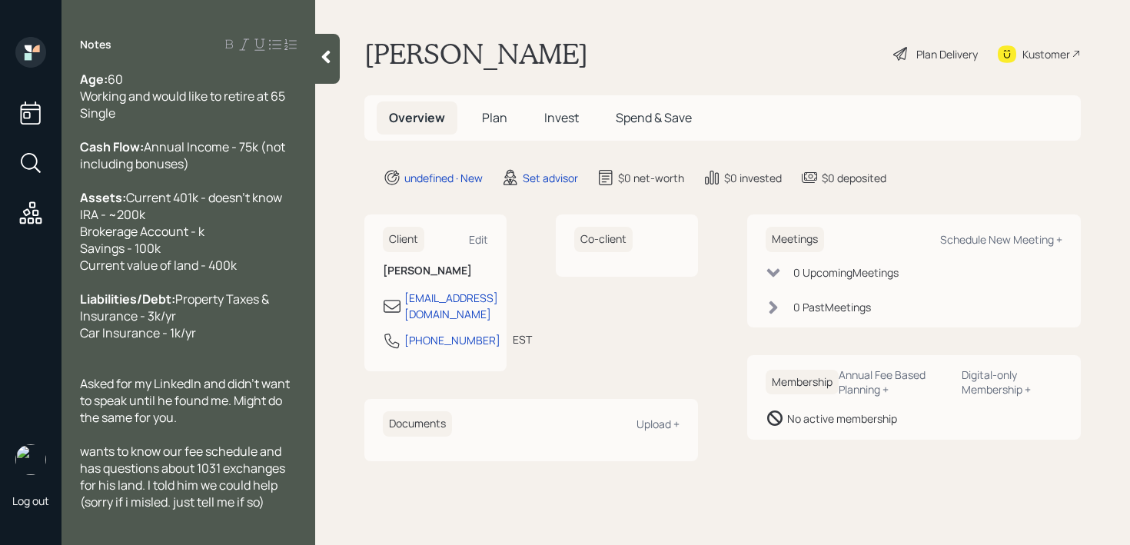
scroll to position [17, 0]
click at [91, 468] on span "wants to know our fee schedule and has questions about 1031 exchanges for his l…" at bounding box center [184, 477] width 208 height 68
click at [279, 511] on div "Wants to know our fee schedule and has questions about 1031 exchanges for his l…" at bounding box center [188, 477] width 217 height 68
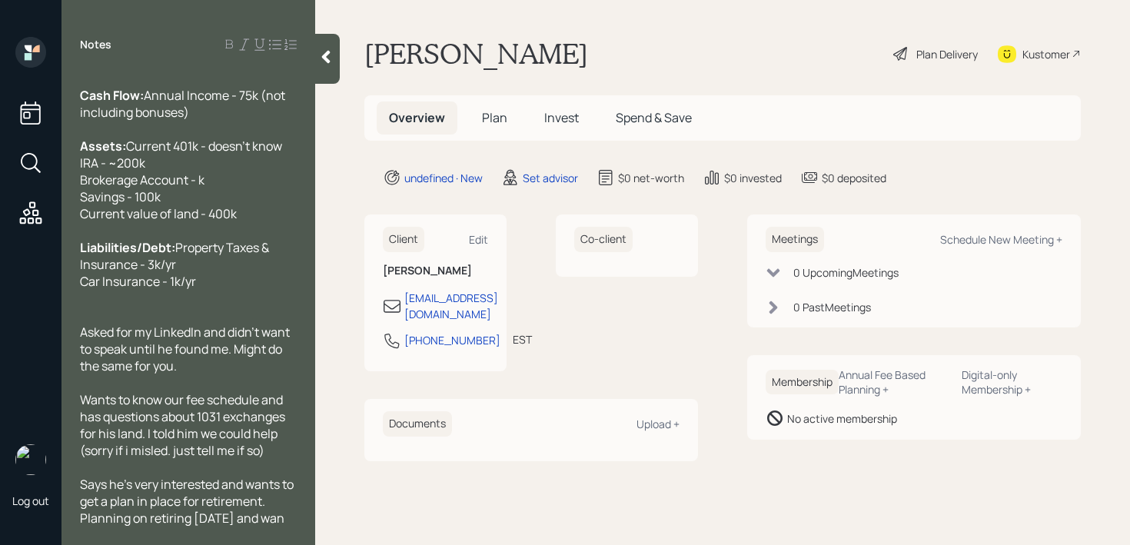
scroll to position [102, 0]
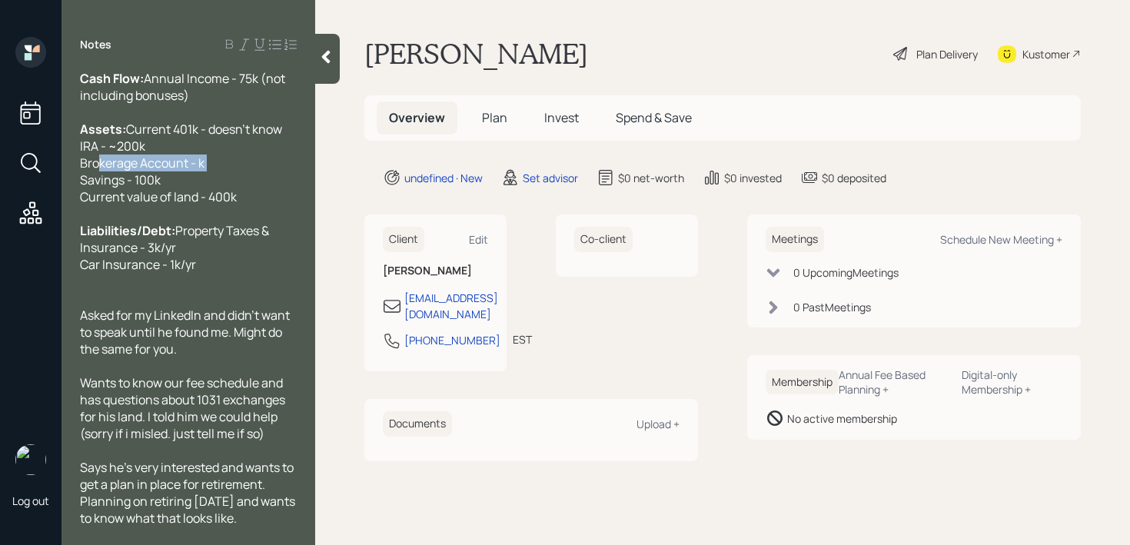
drag, startPoint x: 158, startPoint y: 169, endPoint x: 50, endPoint y: 169, distance: 107.7
click at [50, 169] on div "Log out Notes Age: [DEMOGRAPHIC_DATA] Working and would like to retire at 65 Si…" at bounding box center [565, 272] width 1130 height 545
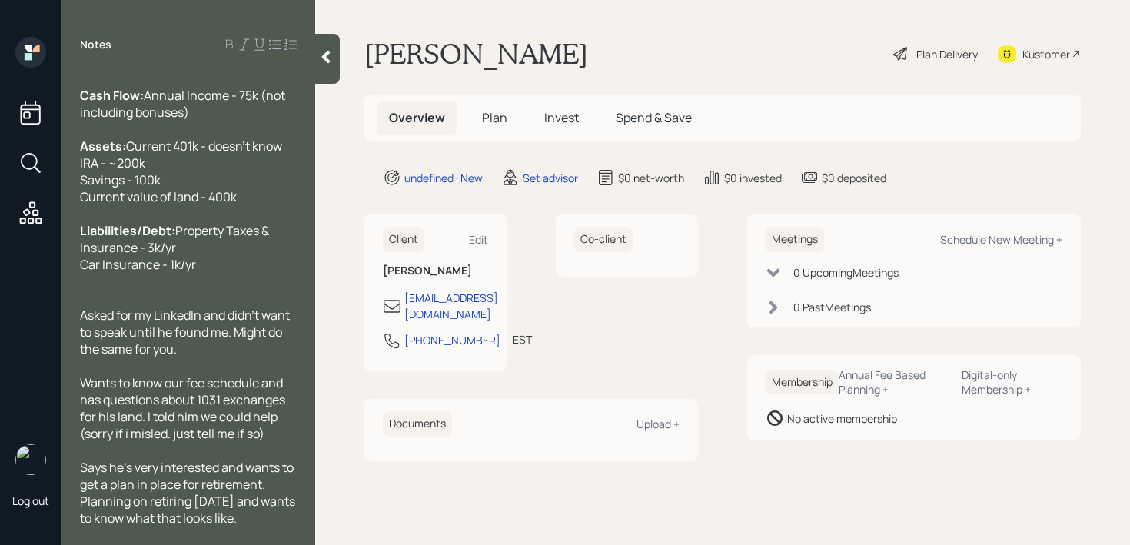
scroll to position [85, 0]
click at [278, 518] on div "Says he's very interested and wants to get a plan in place for retirement. Plan…" at bounding box center [188, 493] width 217 height 68
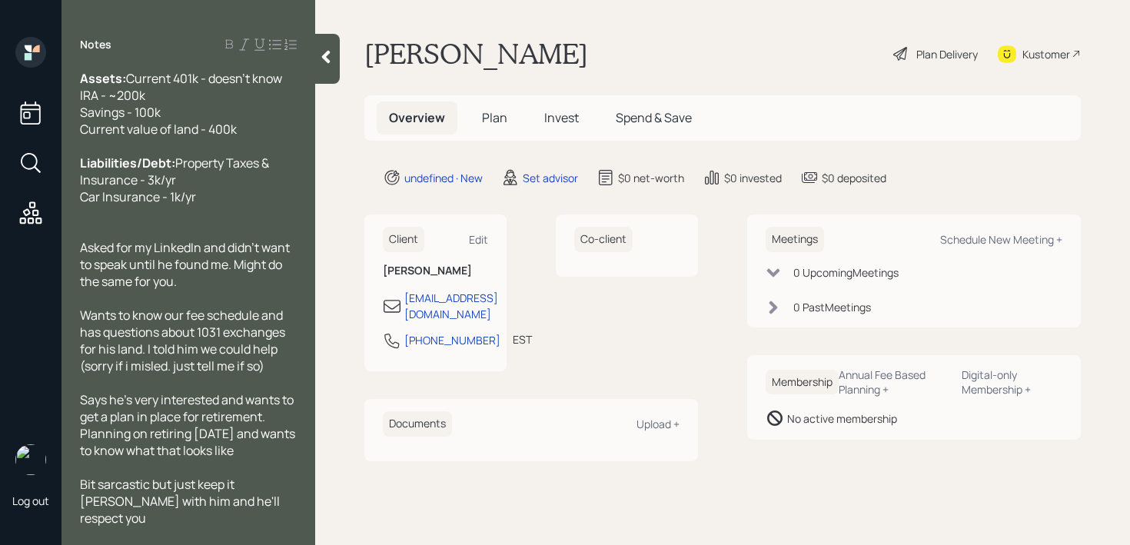
scroll to position [0, 0]
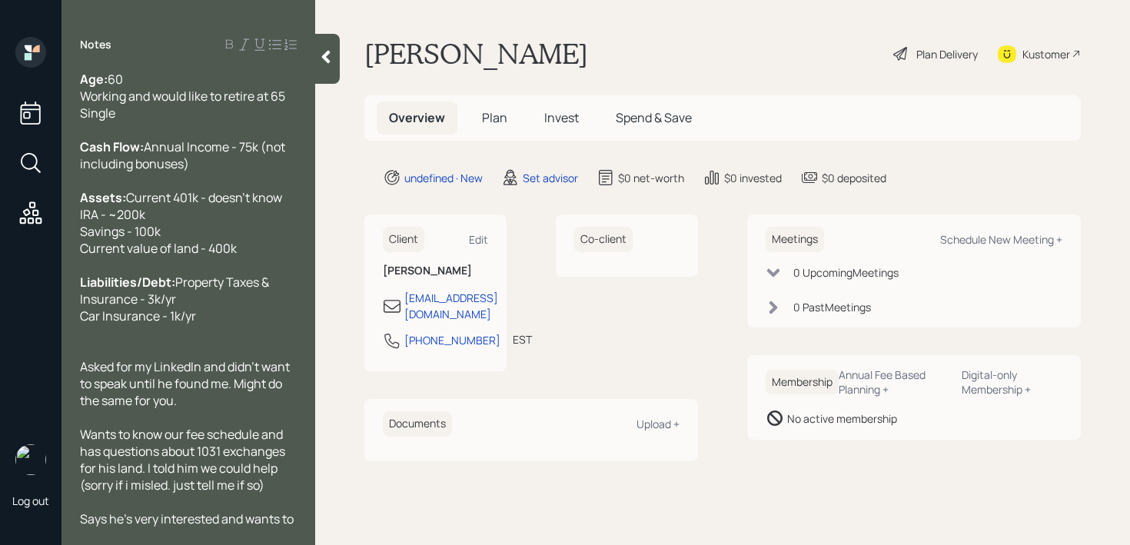
click at [318, 48] on div at bounding box center [327, 59] width 25 height 50
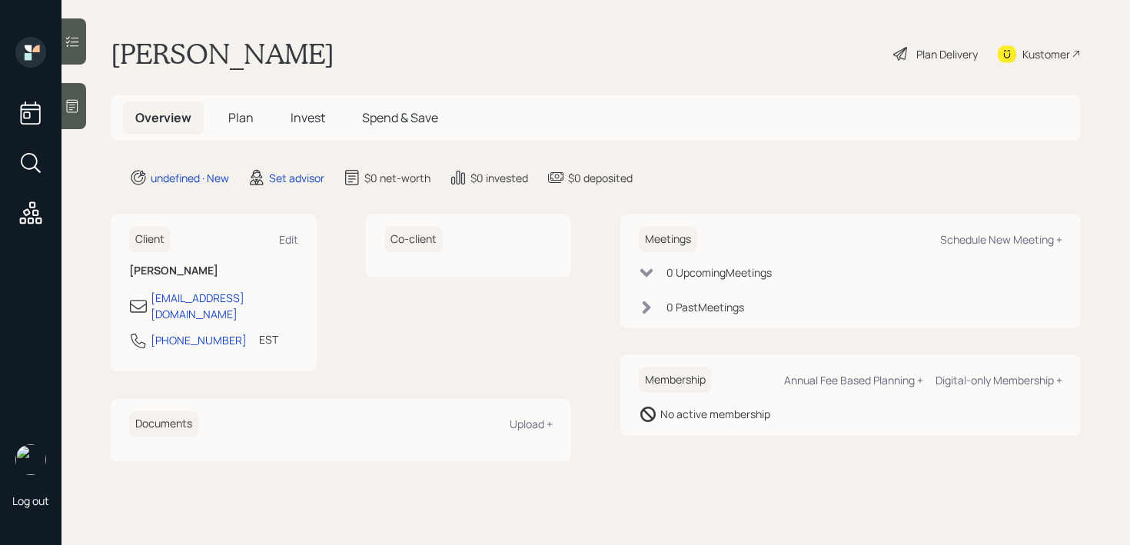
click at [432, 32] on main "[PERSON_NAME] Plan Delivery Kustomer Overview Plan Invest Spend & Save undefine…" at bounding box center [596, 272] width 1069 height 545
click at [1020, 48] on div "Kustomer" at bounding box center [1039, 54] width 83 height 34
click at [75, 93] on div at bounding box center [74, 106] width 25 height 46
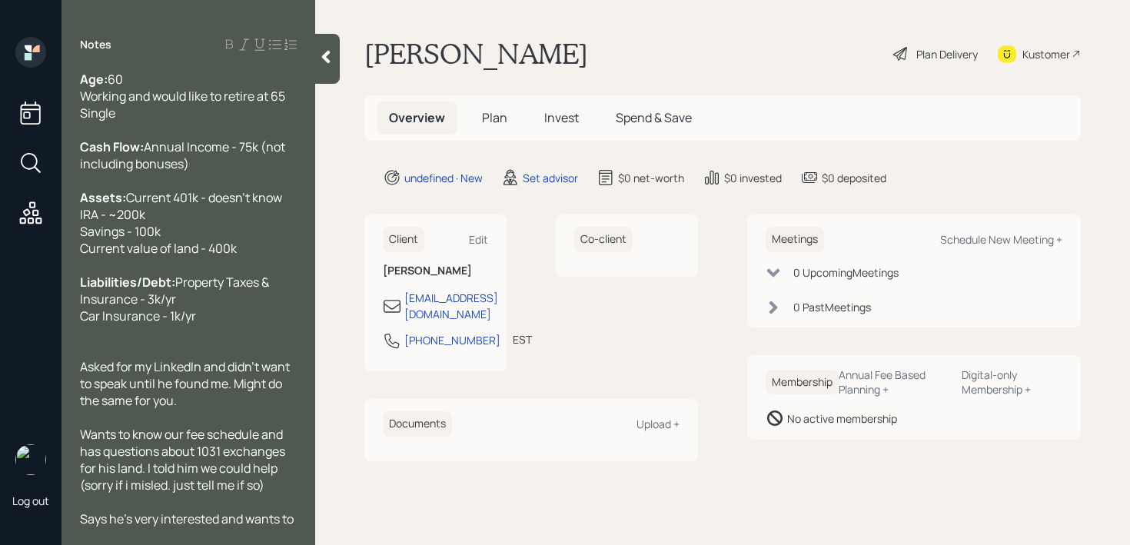
scroll to position [135, 0]
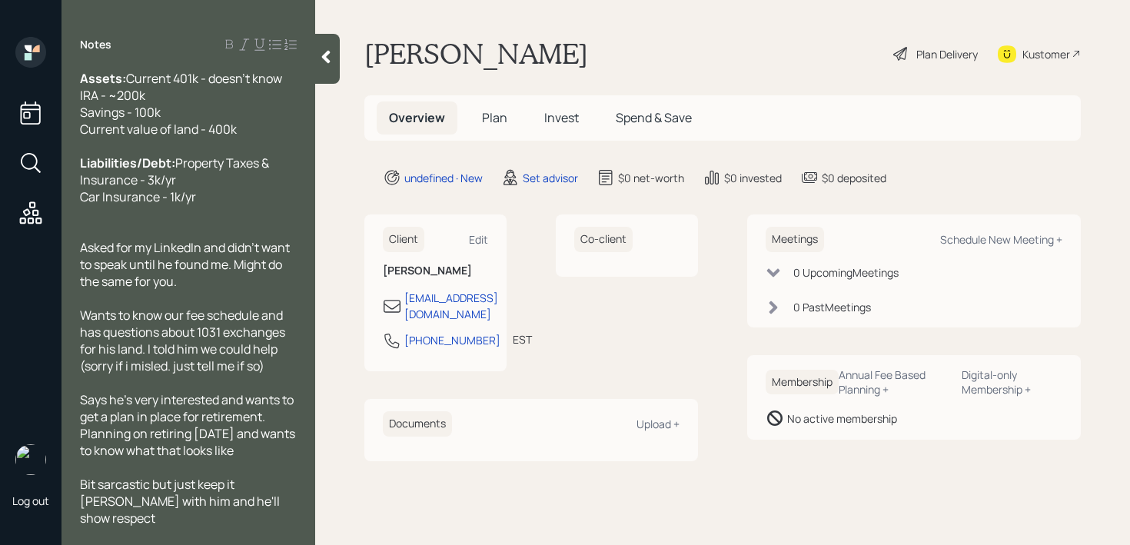
click at [328, 71] on div at bounding box center [327, 59] width 25 height 50
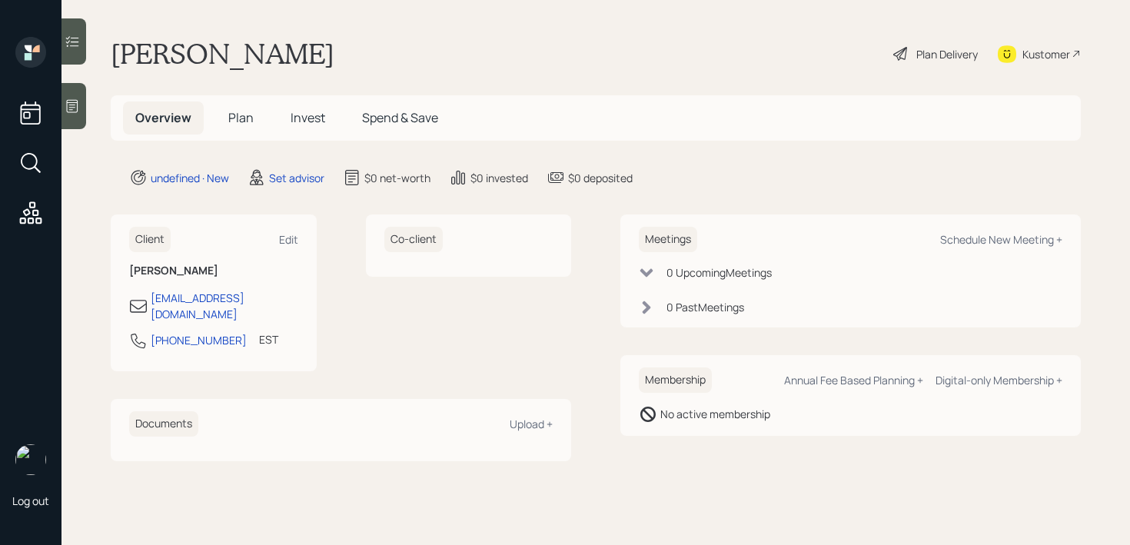
click at [497, 69] on div "[PERSON_NAME] Plan Delivery Kustomer" at bounding box center [596, 54] width 970 height 34
click at [74, 110] on icon at bounding box center [72, 105] width 15 height 15
